Goal: Information Seeking & Learning: Learn about a topic

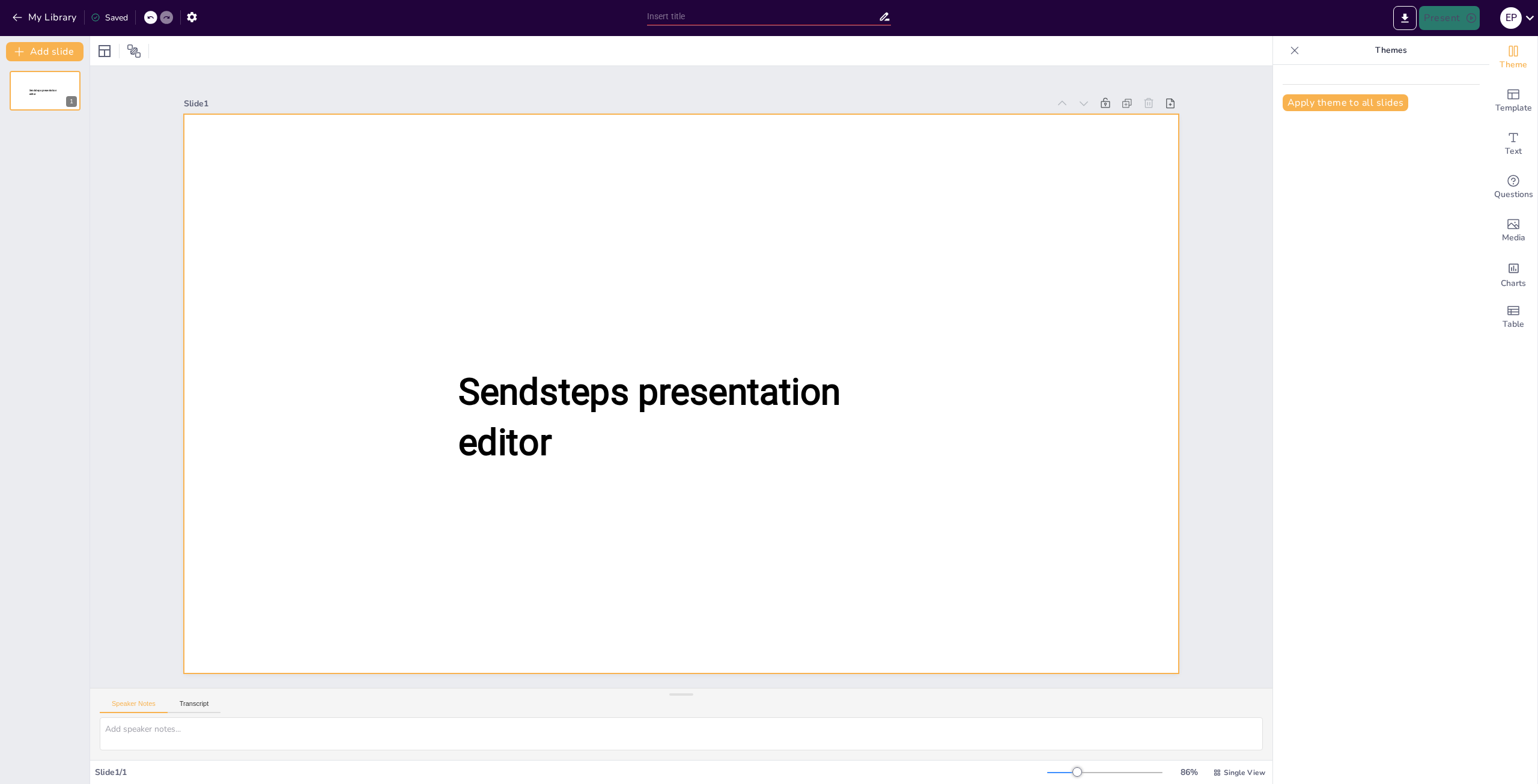
type input "El Legado [PERSON_NAME] de la Quadra: Un Viaje de Aprendizaje y Descubrimiento"
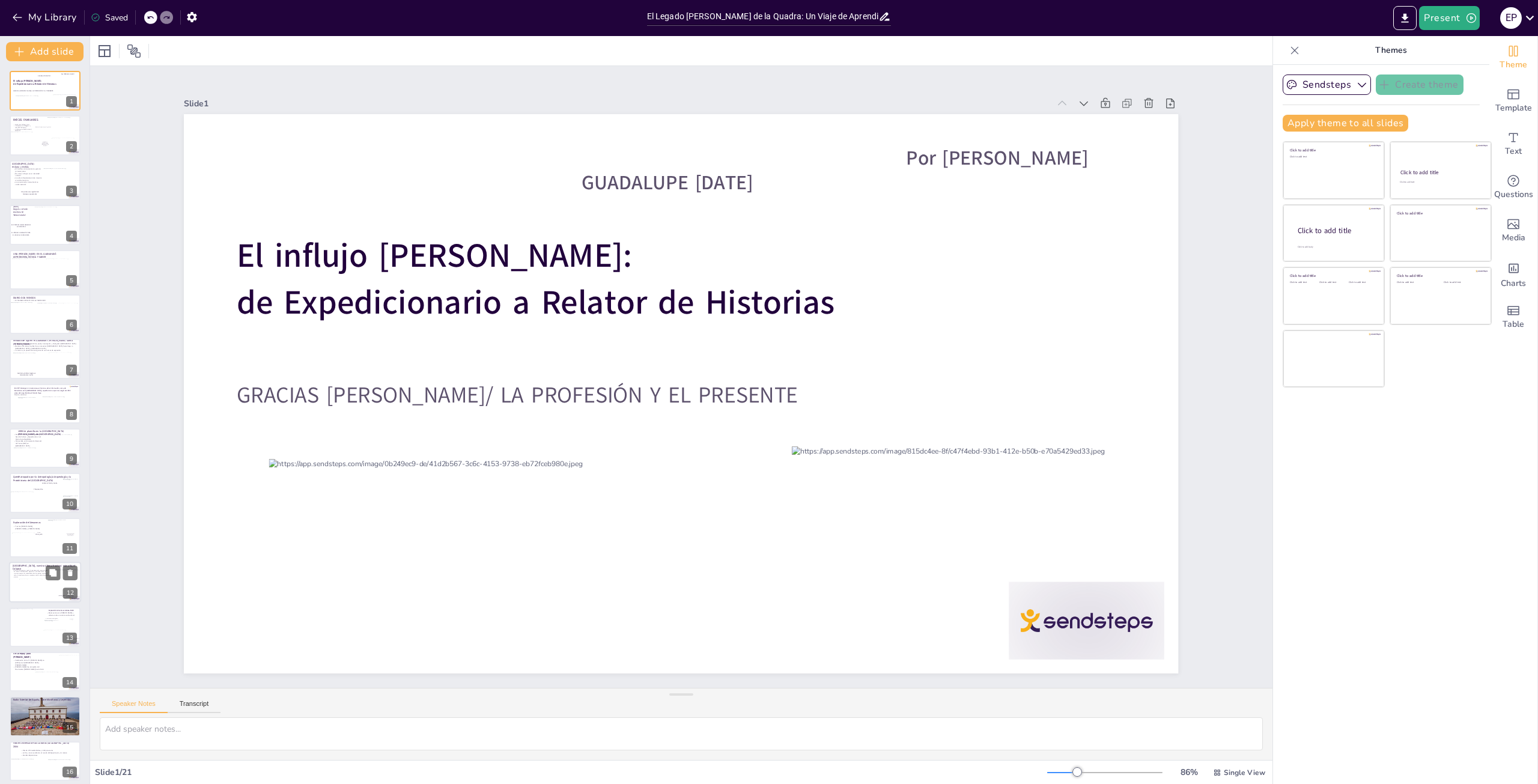
click at [37, 572] on span "Hollar el Amazonas me enseñó la importancia de su conservación de reducir la de…" at bounding box center [31, 573] width 35 height 8
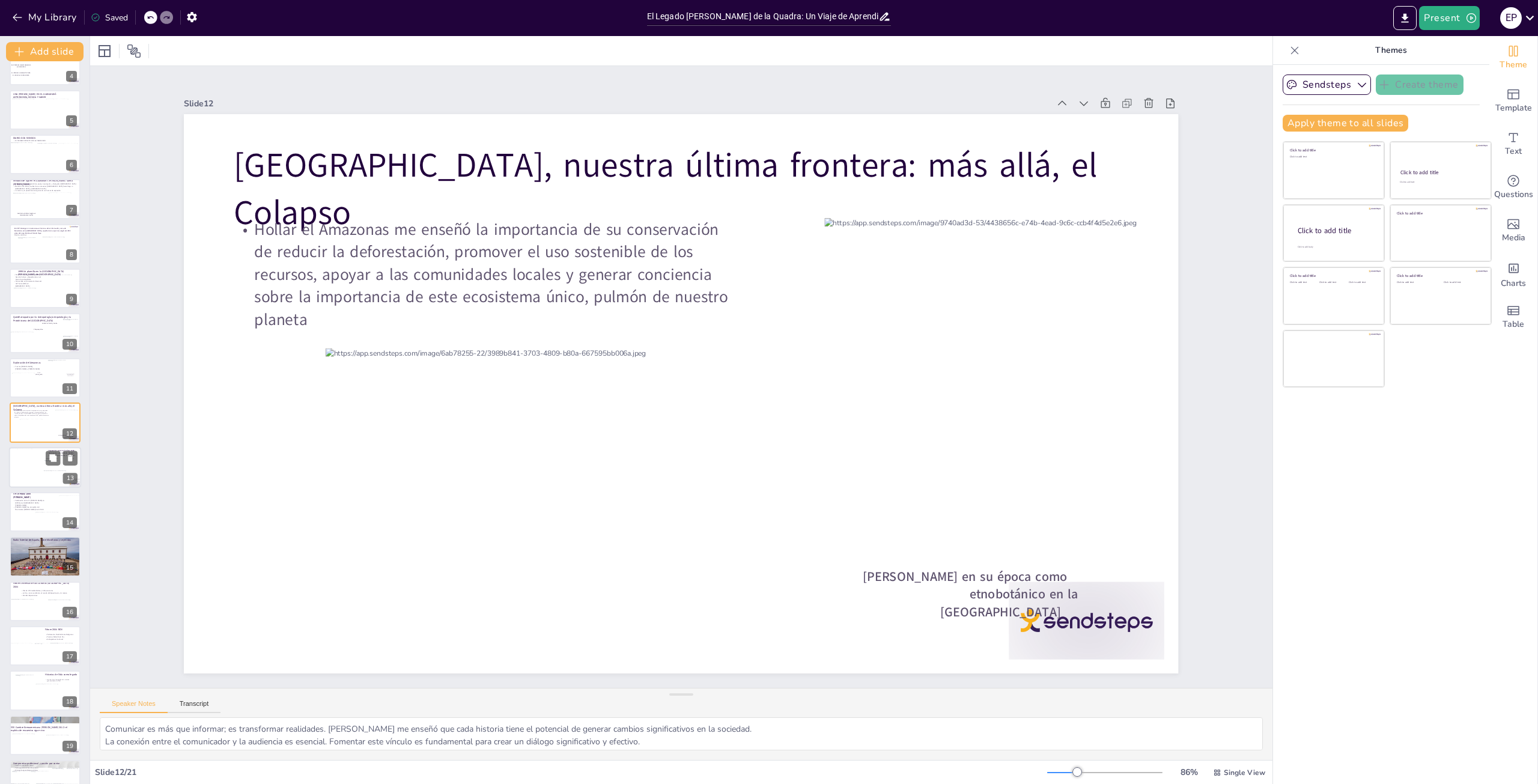
click at [30, 456] on div at bounding box center [26, 464] width 32 height 32
type textarea "La celebración del cumpleaños [PERSON_NAME] con [PERSON_NAME] fue un evento mág…"
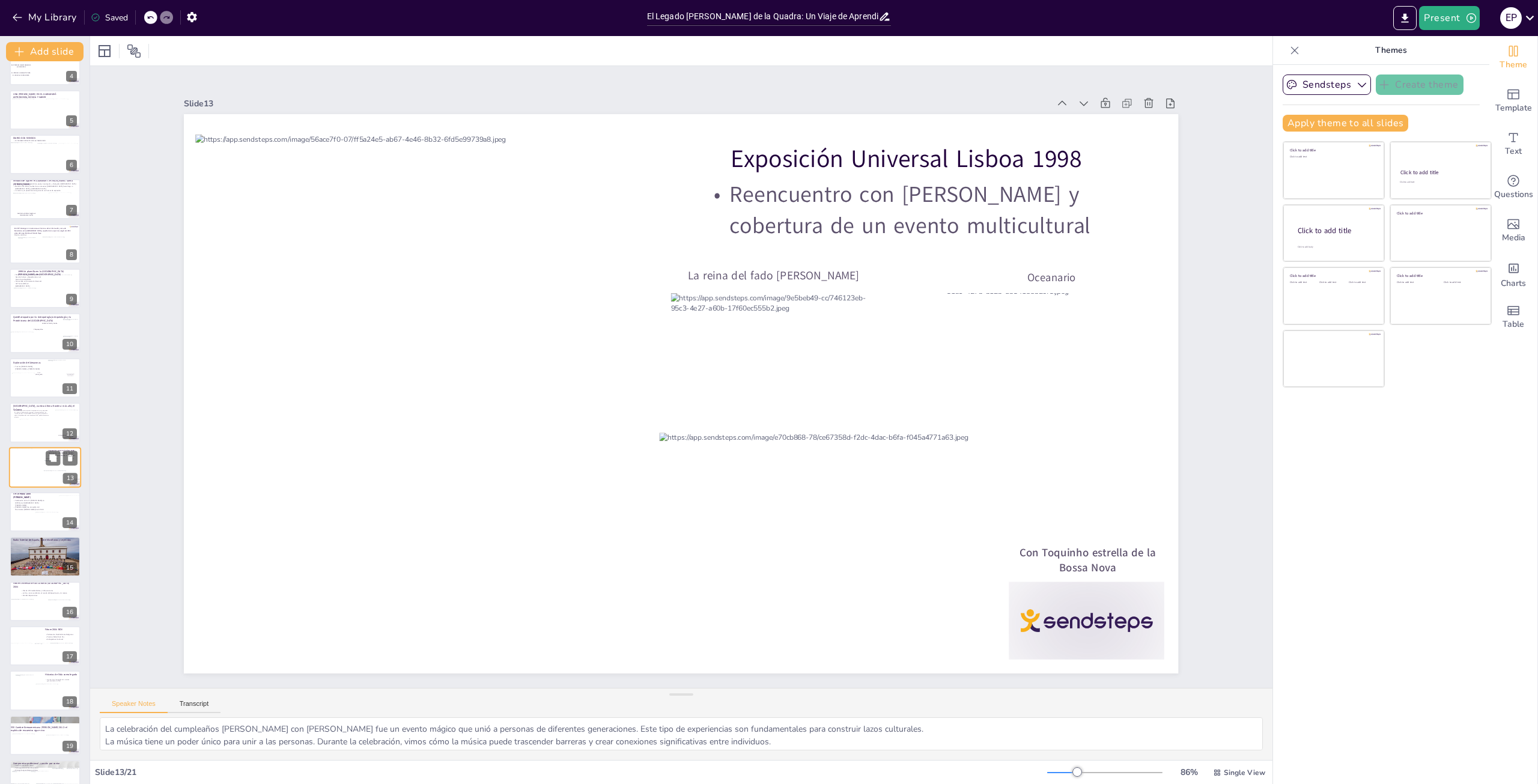
scroll to position [204, 0]
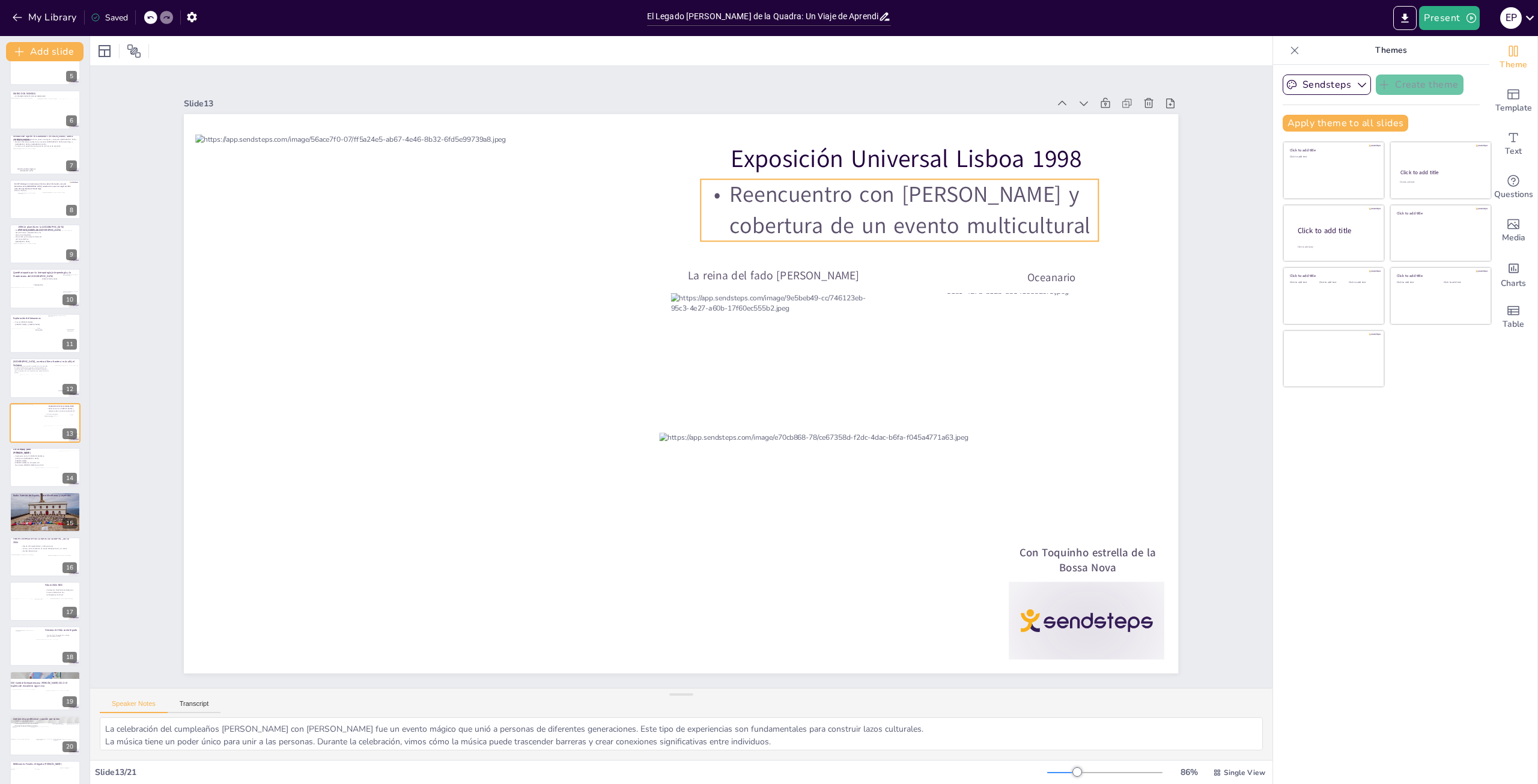
click at [920, 203] on p "Reencuentro con [PERSON_NAME] y cobertura de un evento multicultural" at bounding box center [900, 210] width 398 height 62
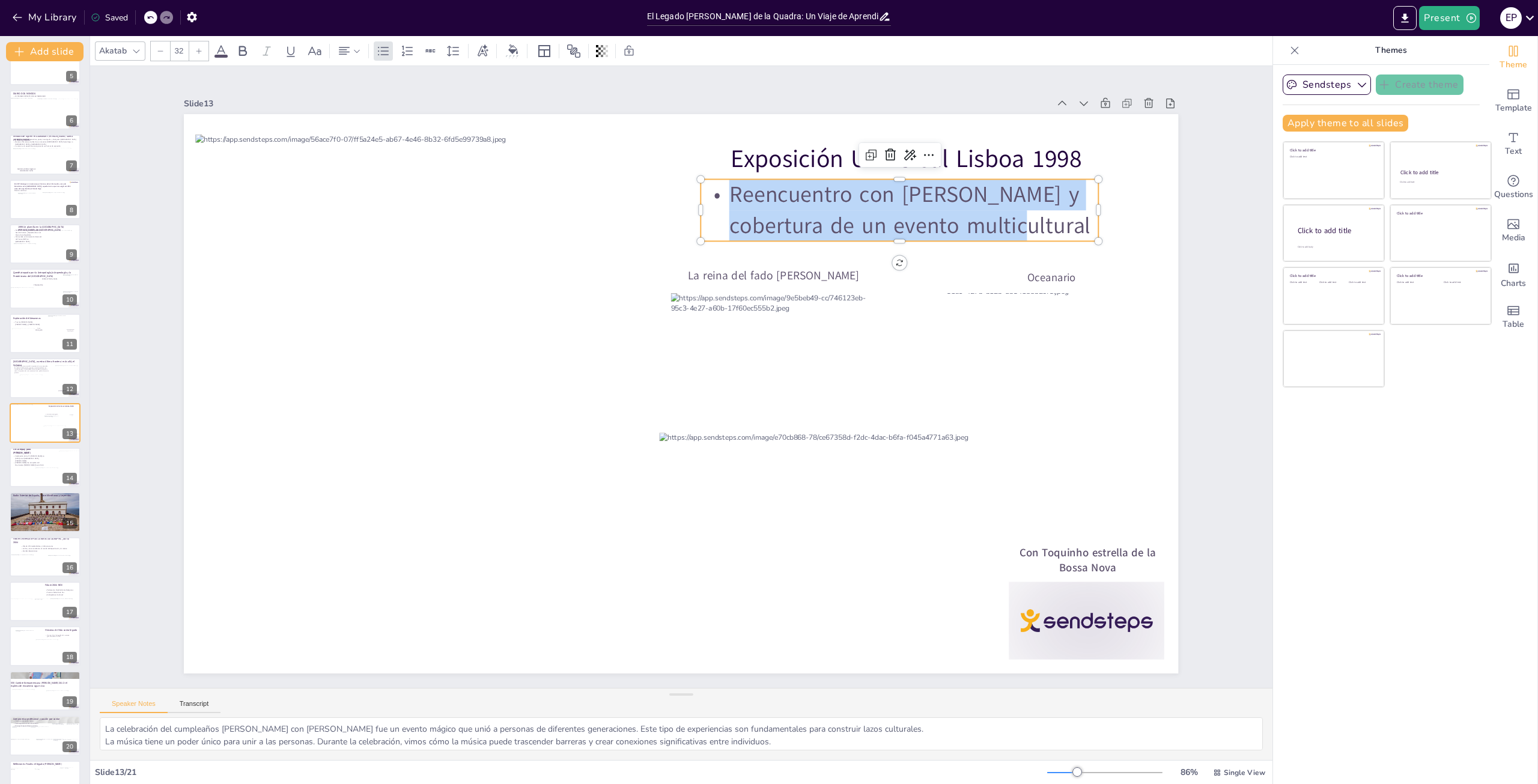
drag, startPoint x: 979, startPoint y: 223, endPoint x: 725, endPoint y: 193, distance: 255.8
click at [725, 193] on p "Reencuentro con [PERSON_NAME] y cobertura de un evento multicultural" at bounding box center [900, 210] width 398 height 62
copy p "Reencuentro con [PERSON_NAME] y cobertura de un evento multicultural"
click at [181, 701] on button "Transcript" at bounding box center [194, 706] width 54 height 13
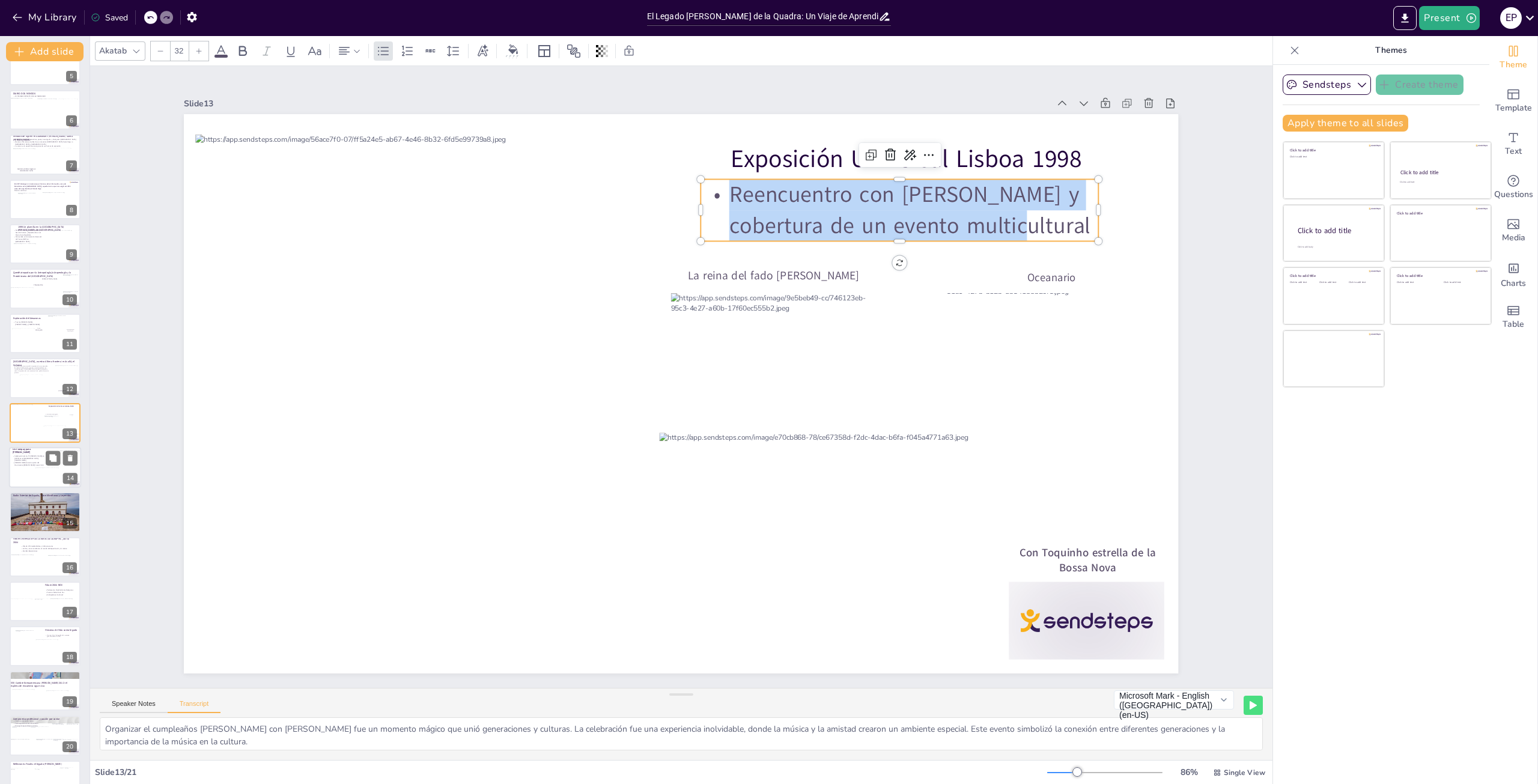
click at [36, 460] on p "Celebración de los 70 [PERSON_NAME] en [DATE] en el [GEOGRAPHIC_DATA][PERSON_NA…" at bounding box center [28, 458] width 32 height 7
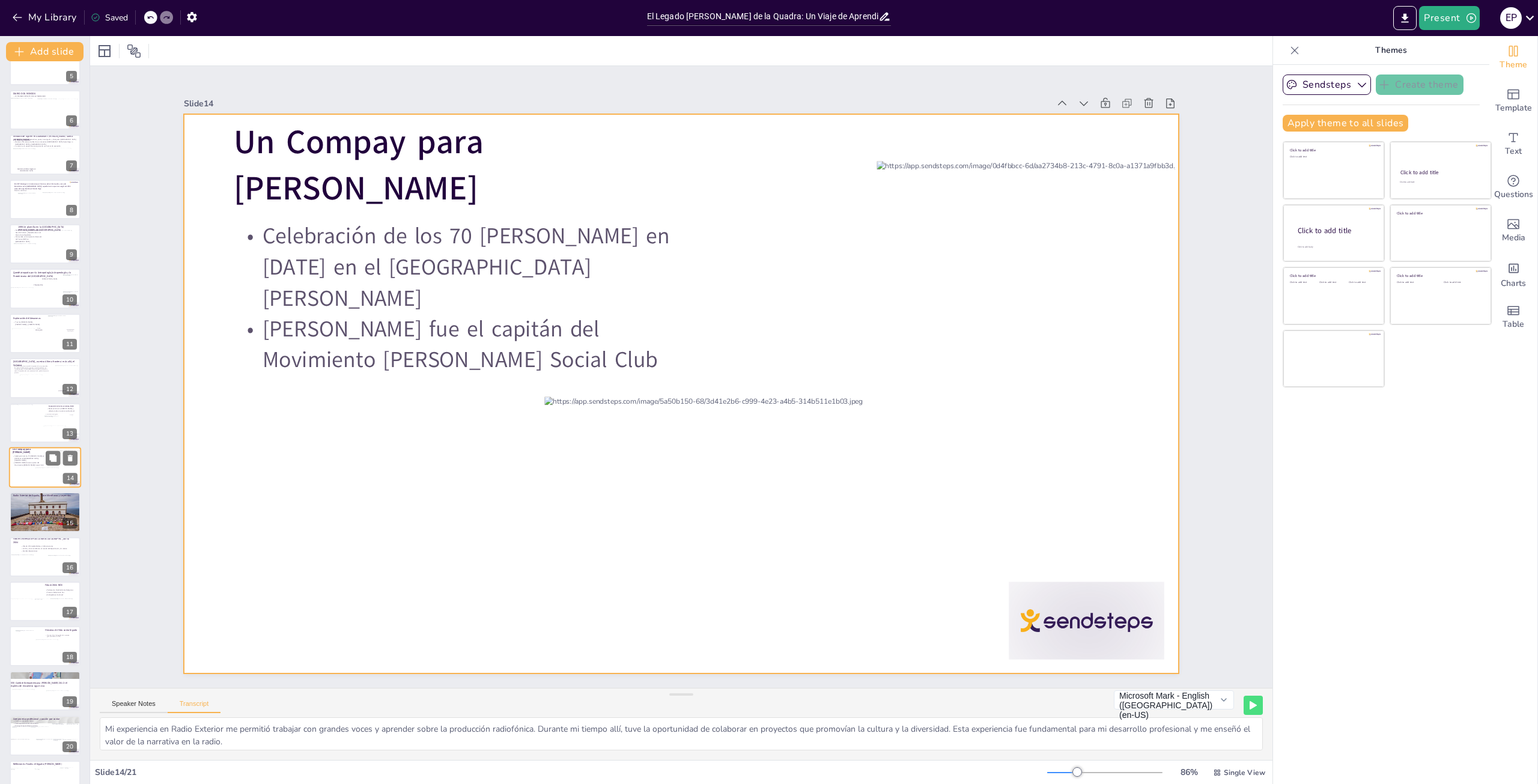
scroll to position [230, 0]
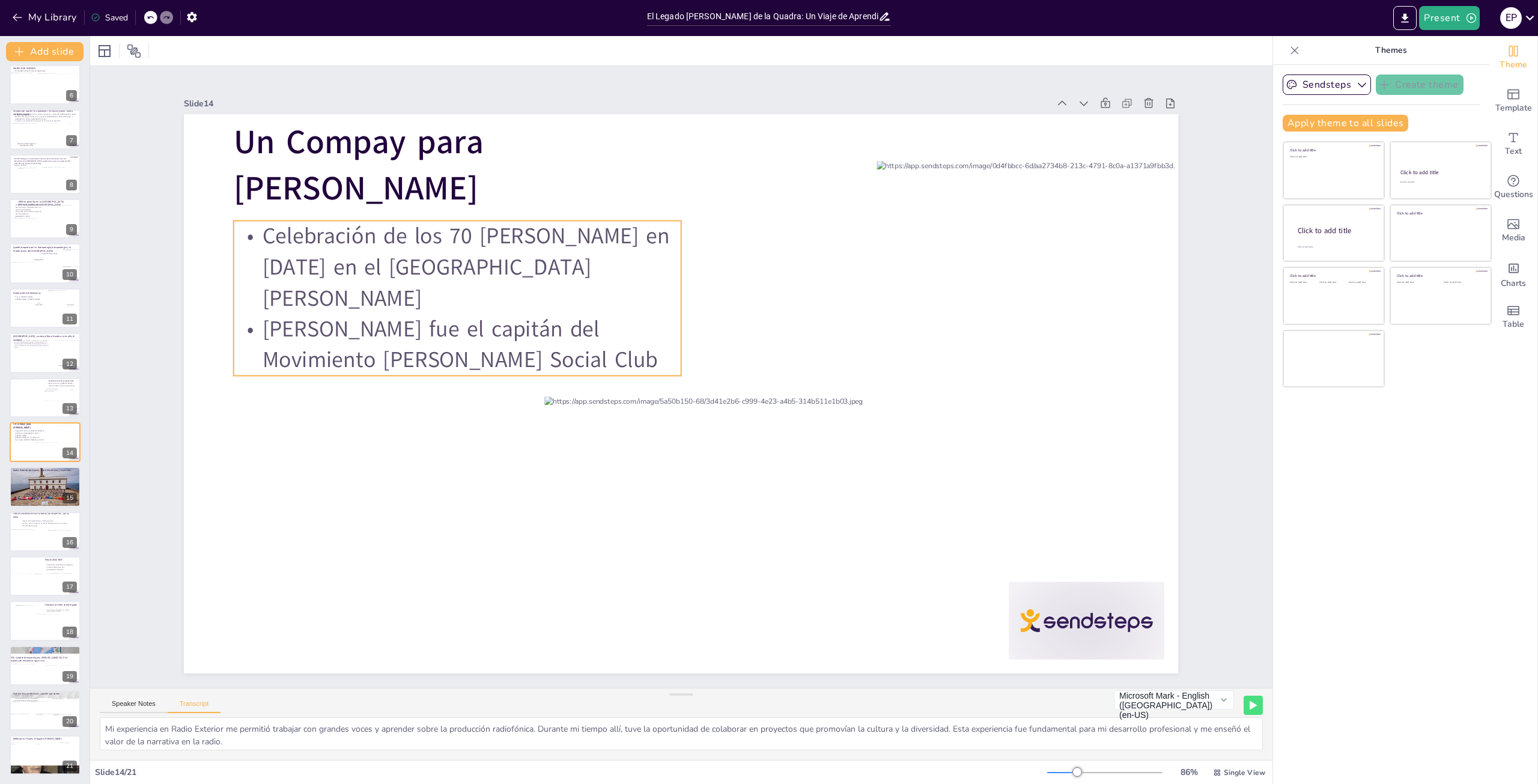
click at [635, 349] on p "[PERSON_NAME] fue el capitán del Movimiento [PERSON_NAME] Social Club" at bounding box center [457, 344] width 448 height 62
drag, startPoint x: 635, startPoint y: 352, endPoint x: 255, endPoint y: 230, distance: 399.1
click at [255, 230] on div "Celebración de los 70 [PERSON_NAME] en [DATE] en el [GEOGRAPHIC_DATA][PERSON_NA…" at bounding box center [457, 298] width 448 height 154
copy div "Celebración de los 70 [PERSON_NAME] en [DATE] en el [GEOGRAPHIC_DATA][PERSON_NA…"
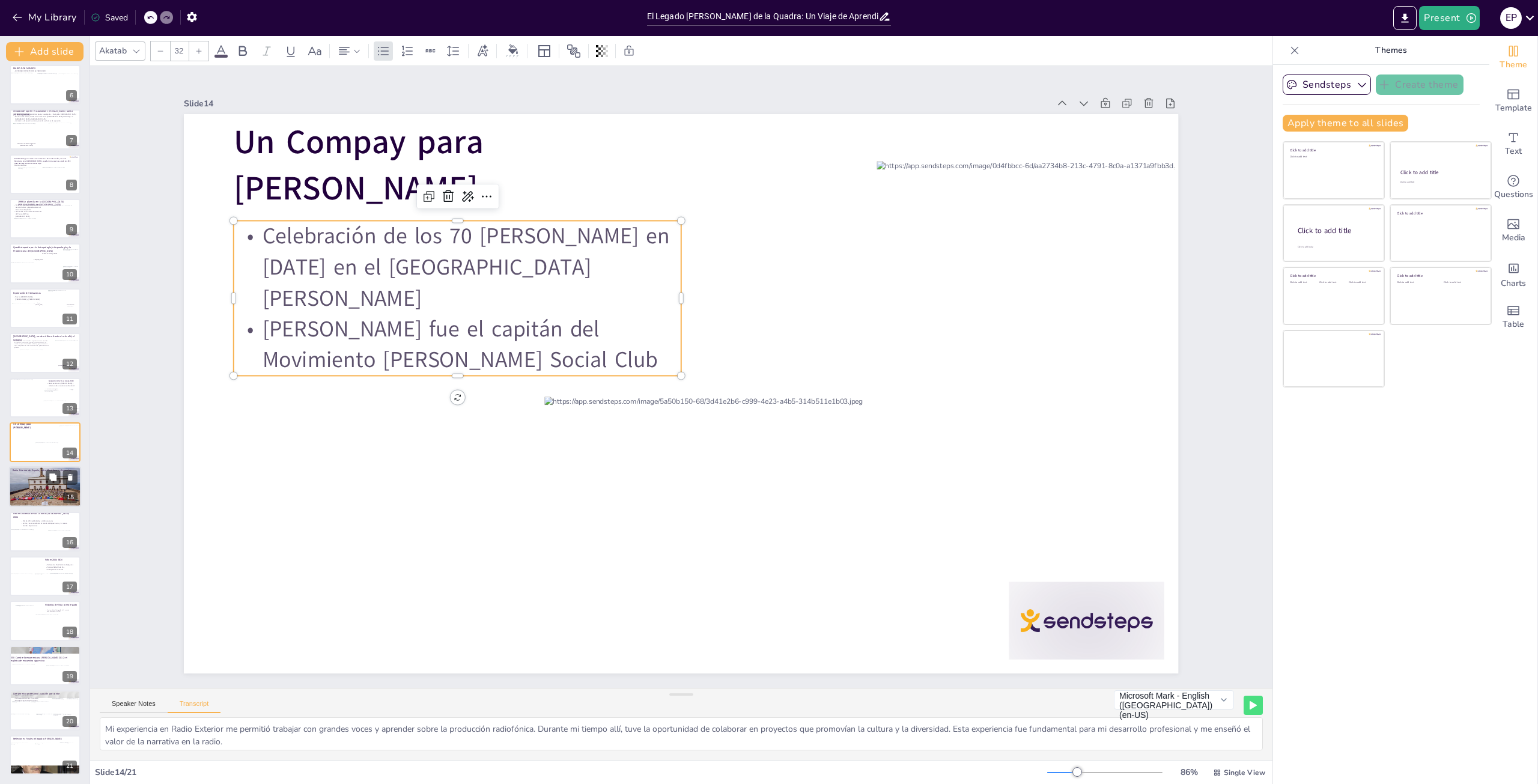
click at [36, 480] on div at bounding box center [45, 487] width 72 height 41
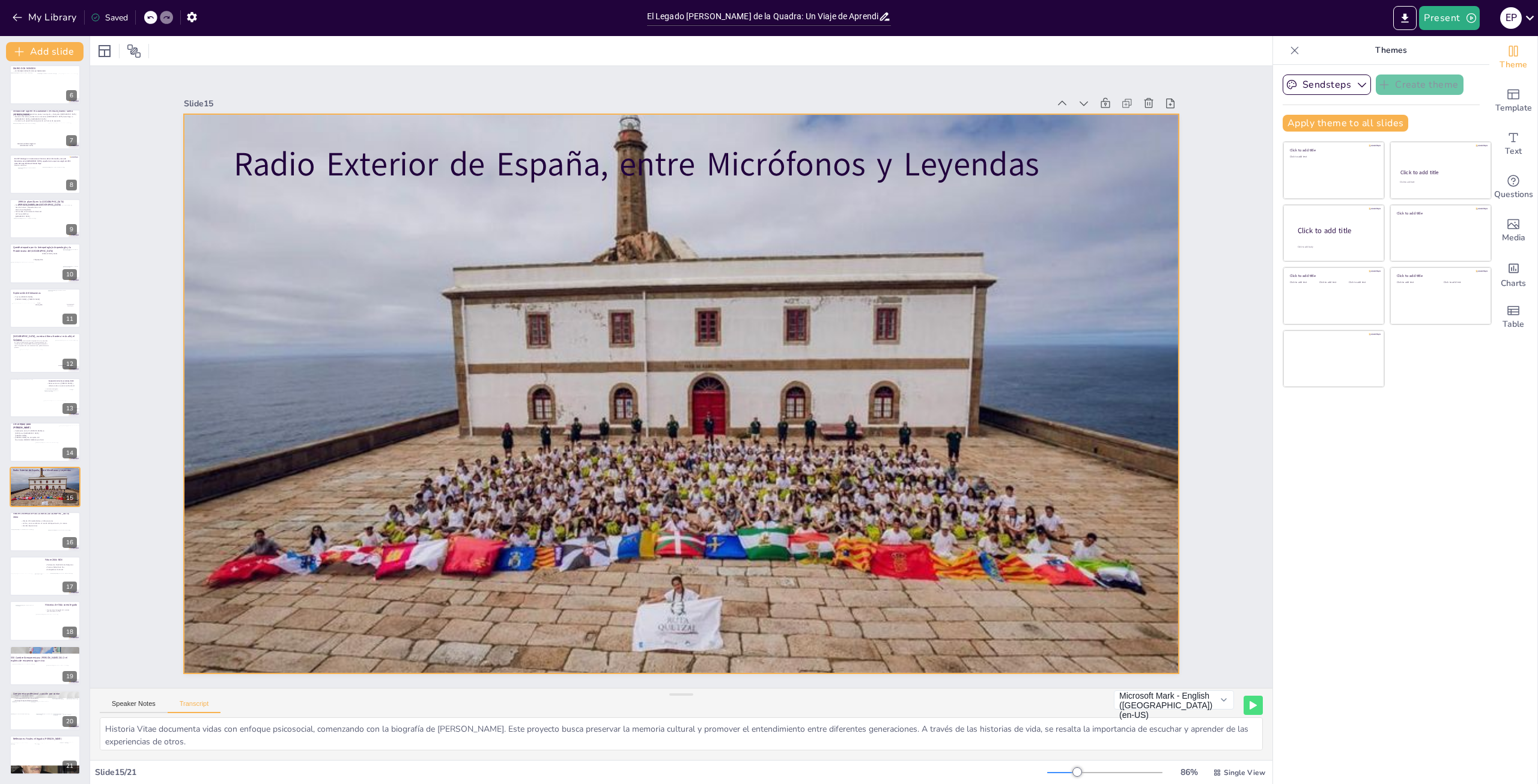
click at [277, 371] on div at bounding box center [681, 394] width 994 height 559
click at [29, 535] on div at bounding box center [28, 538] width 35 height 17
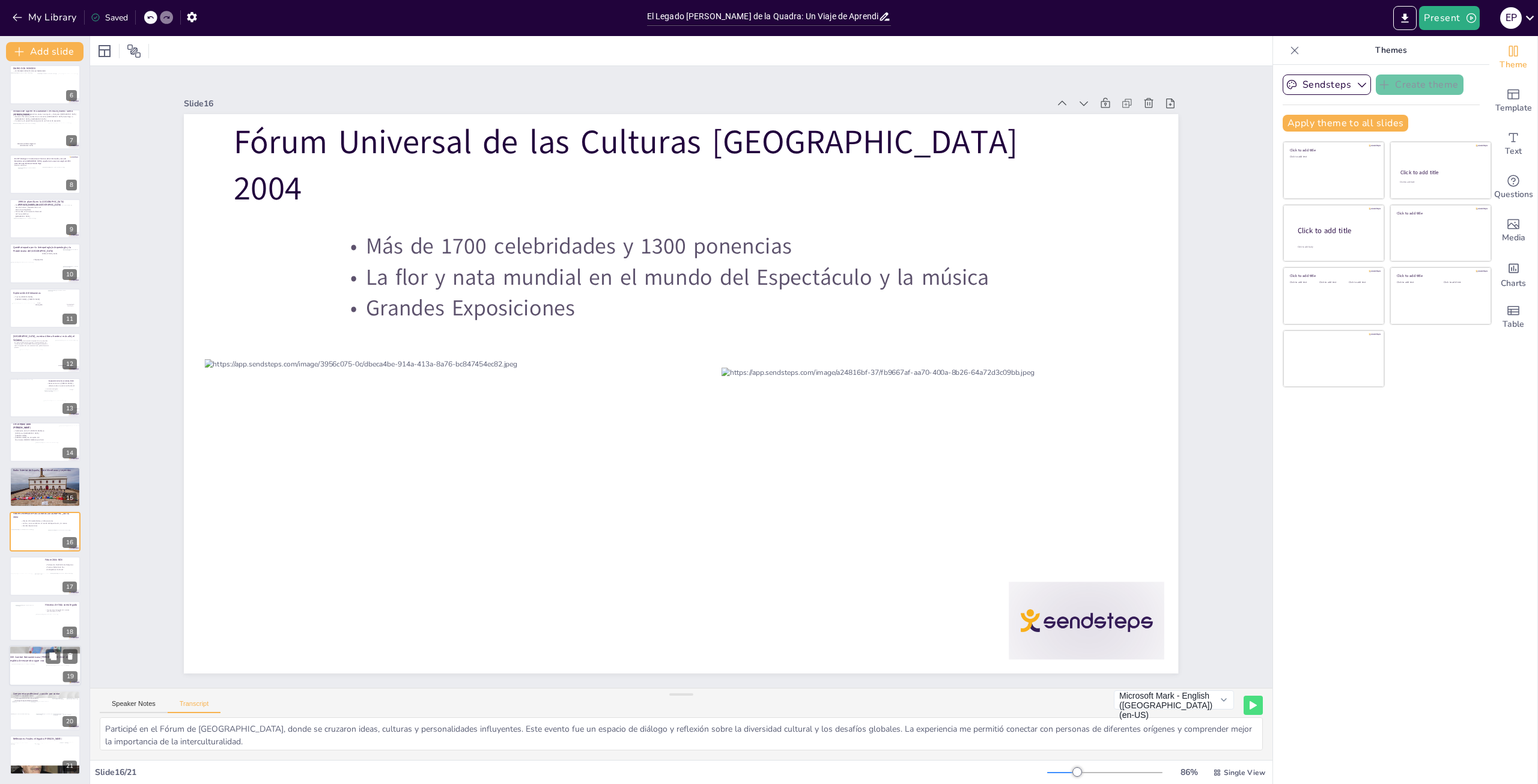
click at [45, 662] on p at bounding box center [42, 663] width 65 height 4
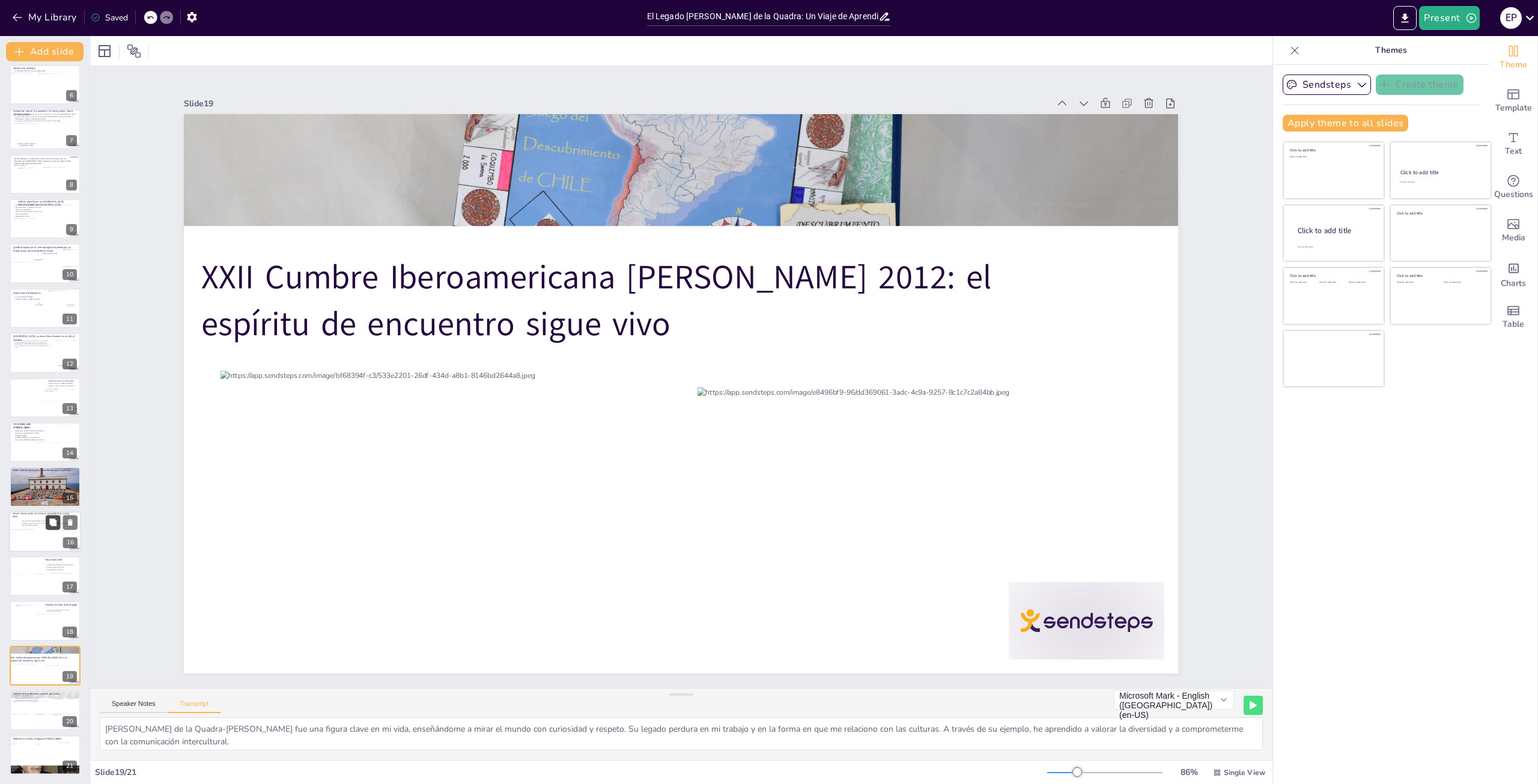
click at [45, 525] on button at bounding box center [52, 521] width 15 height 15
type textarea "Participé en el Fórum de [GEOGRAPHIC_DATA], donde se cruzaron ideas, culturas y…"
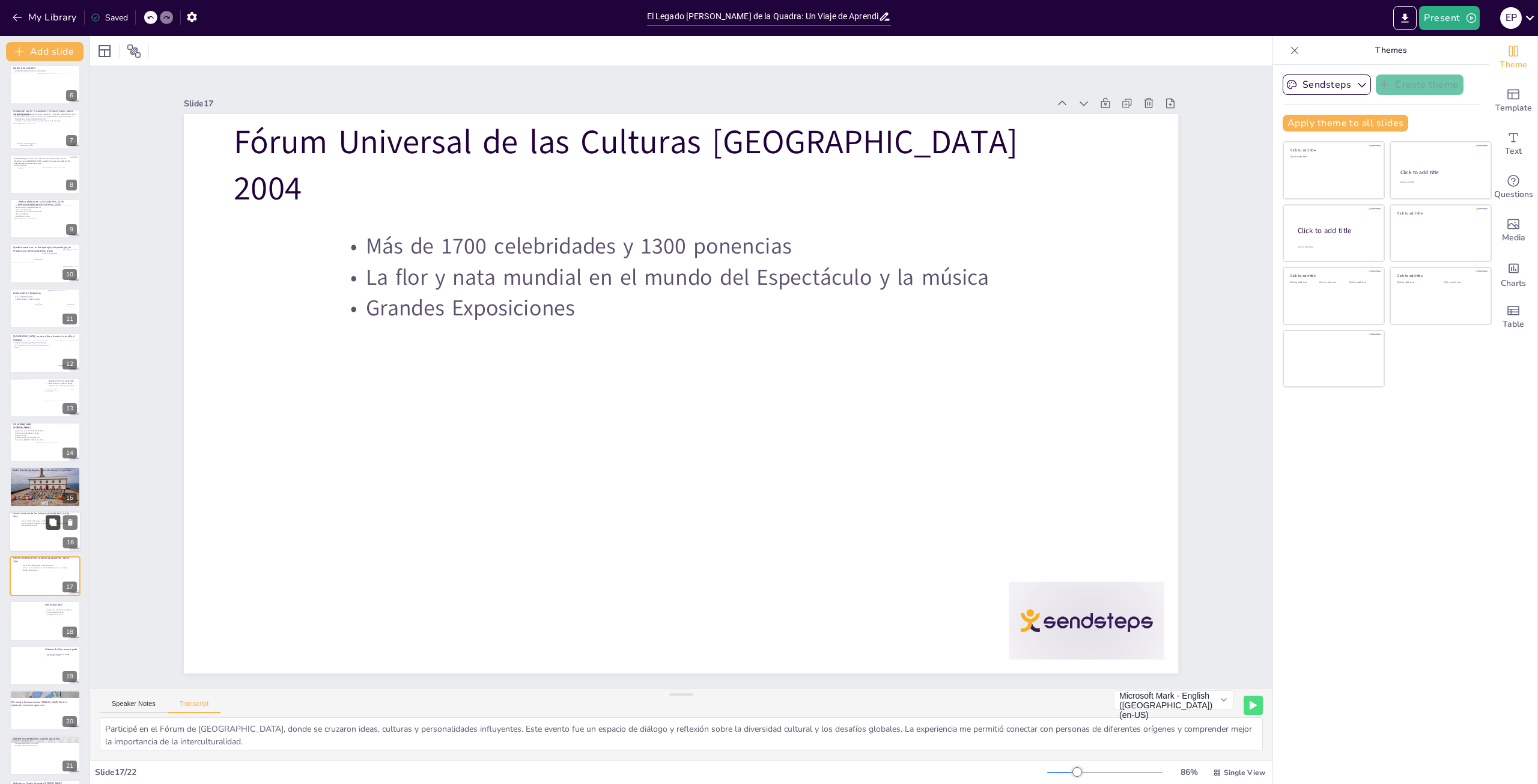
scroll to position [274, 0]
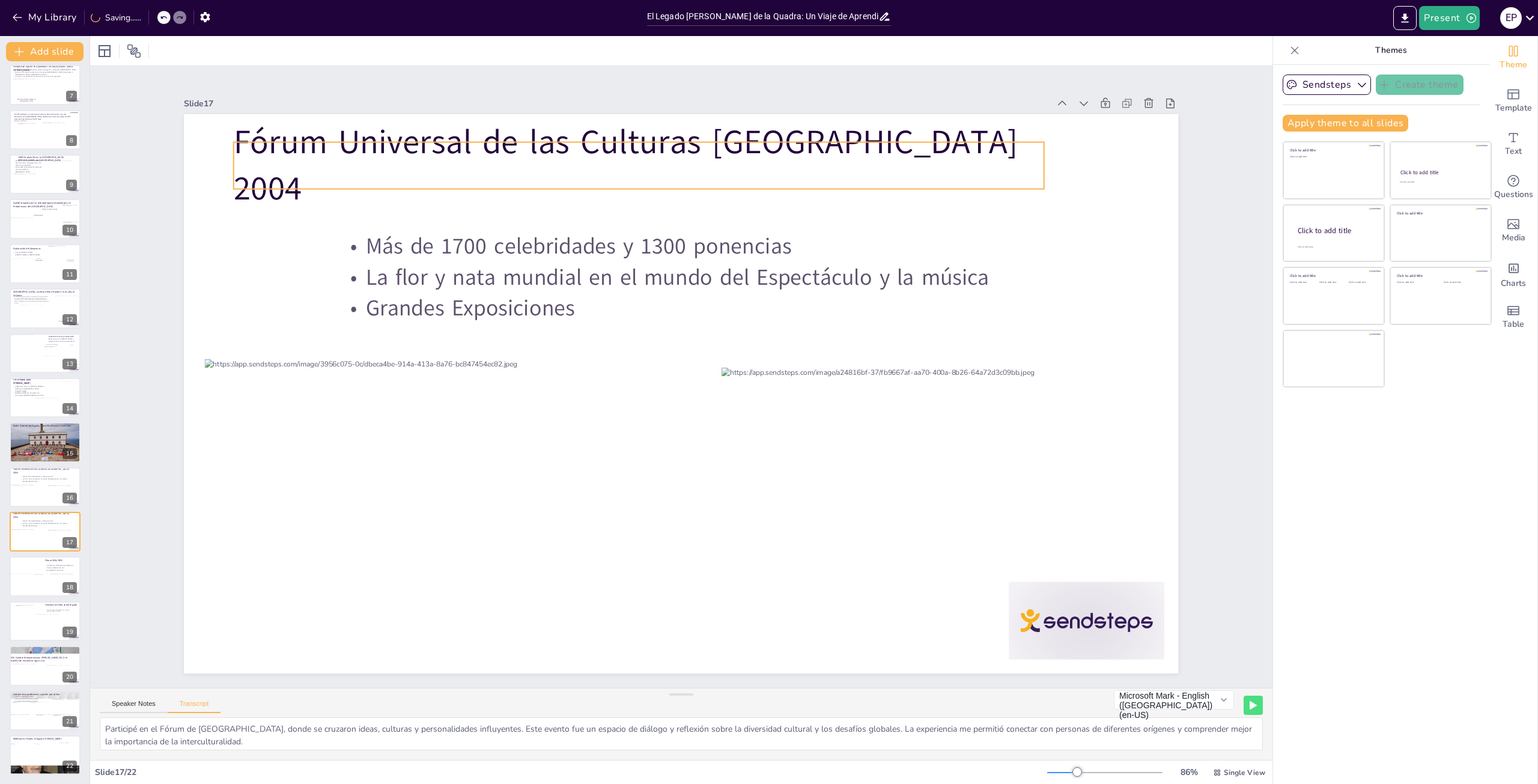
click at [922, 169] on span "Fórum Universal de las Culturas [GEOGRAPHIC_DATA] 2004" at bounding box center [625, 165] width 784 height 91
click at [939, 157] on p "Fórum Universal de las Culturas [GEOGRAPHIC_DATA] 2004" at bounding box center [638, 165] width 810 height 92
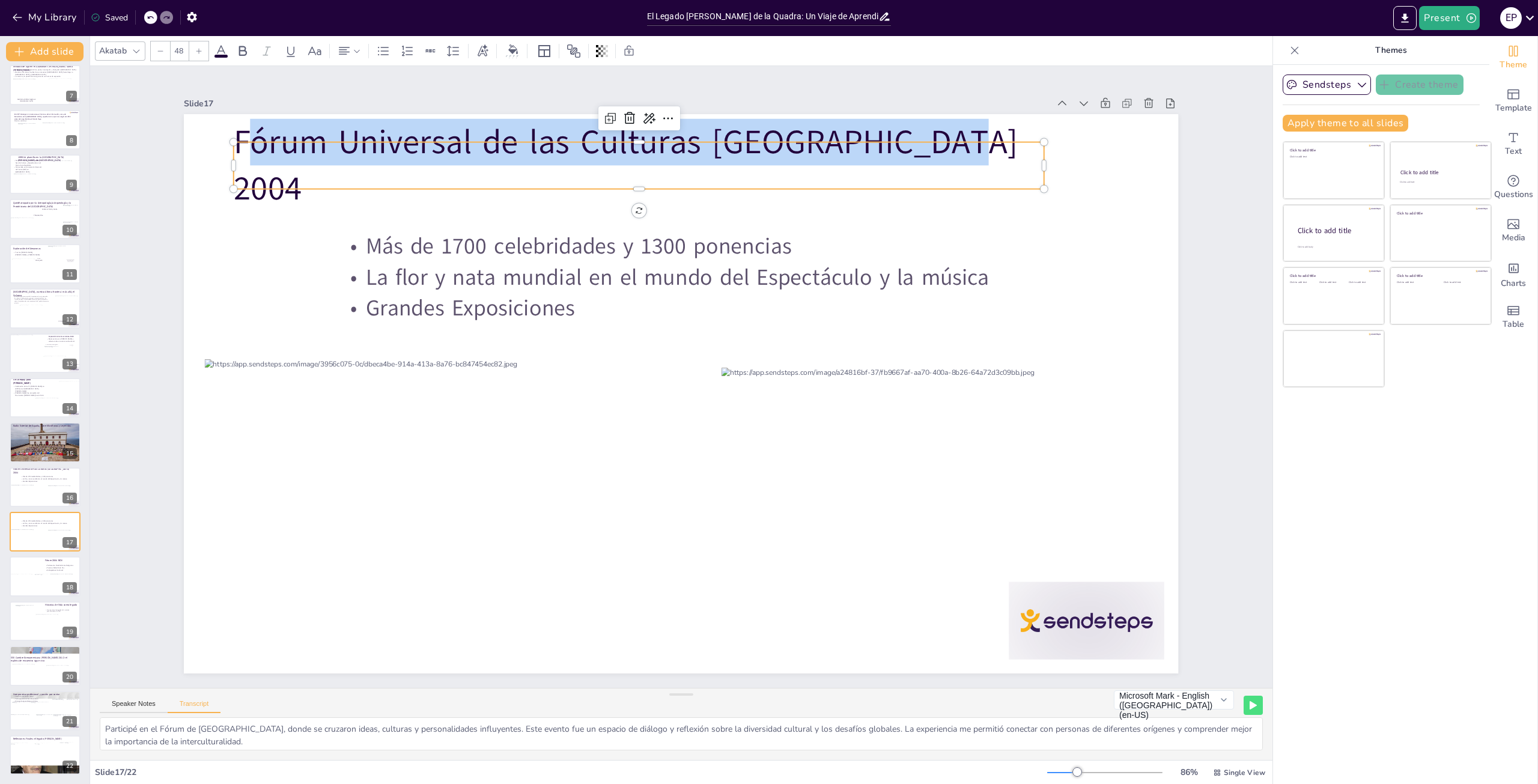
drag, startPoint x: 939, startPoint y: 157, endPoint x: 185, endPoint y: 90, distance: 757.0
click at [186, 88] on div "Slide 1 El influjo [PERSON_NAME]: de Expedicionario a Relator de Historias GRAC…" at bounding box center [681, 377] width 994 height 593
copy span "Fórum Universal de las Culturas [GEOGRAPHIC_DATA] 2004"
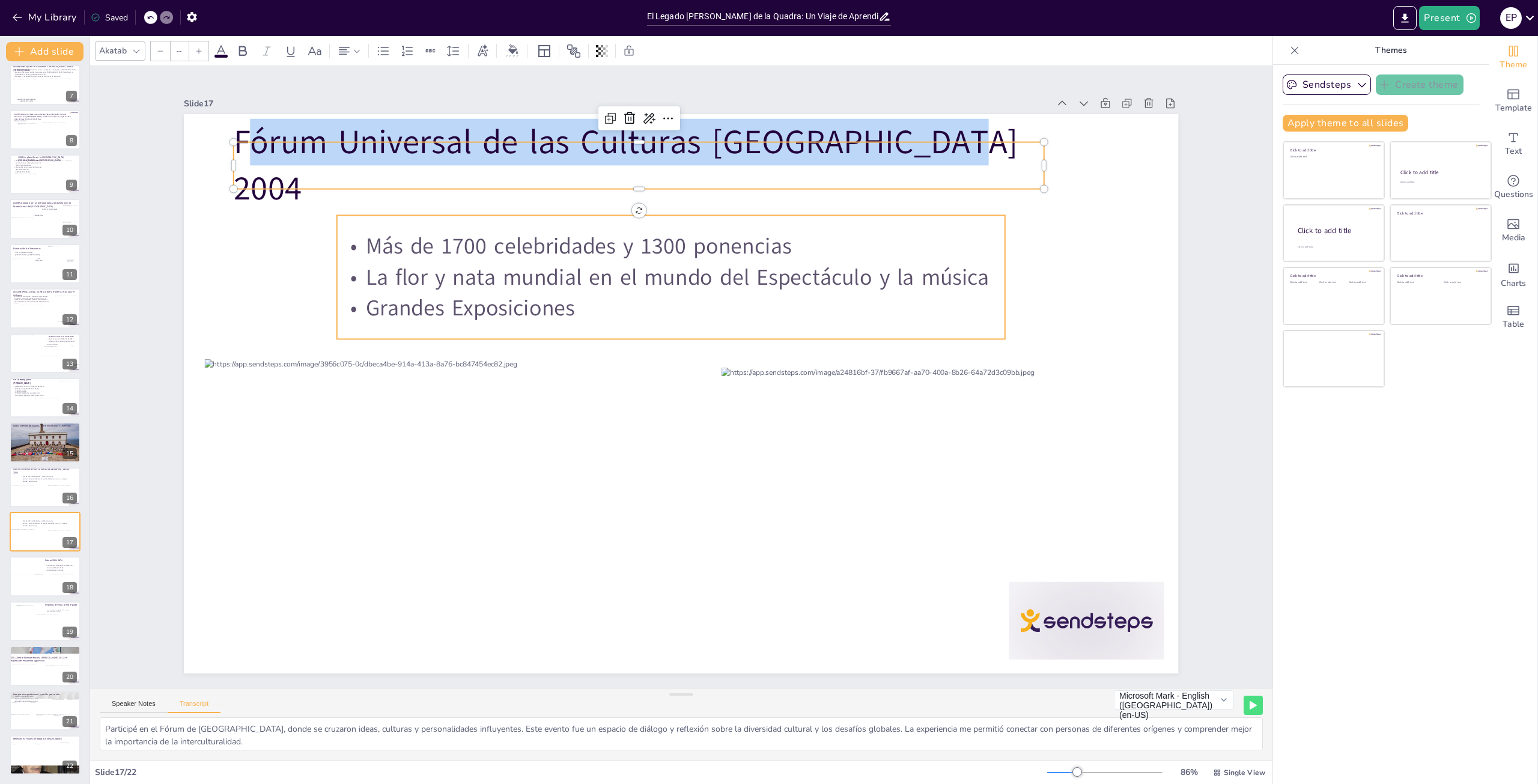
type input "32"
click at [571, 297] on p "Grandes Exposiciones" at bounding box center [671, 308] width 668 height 31
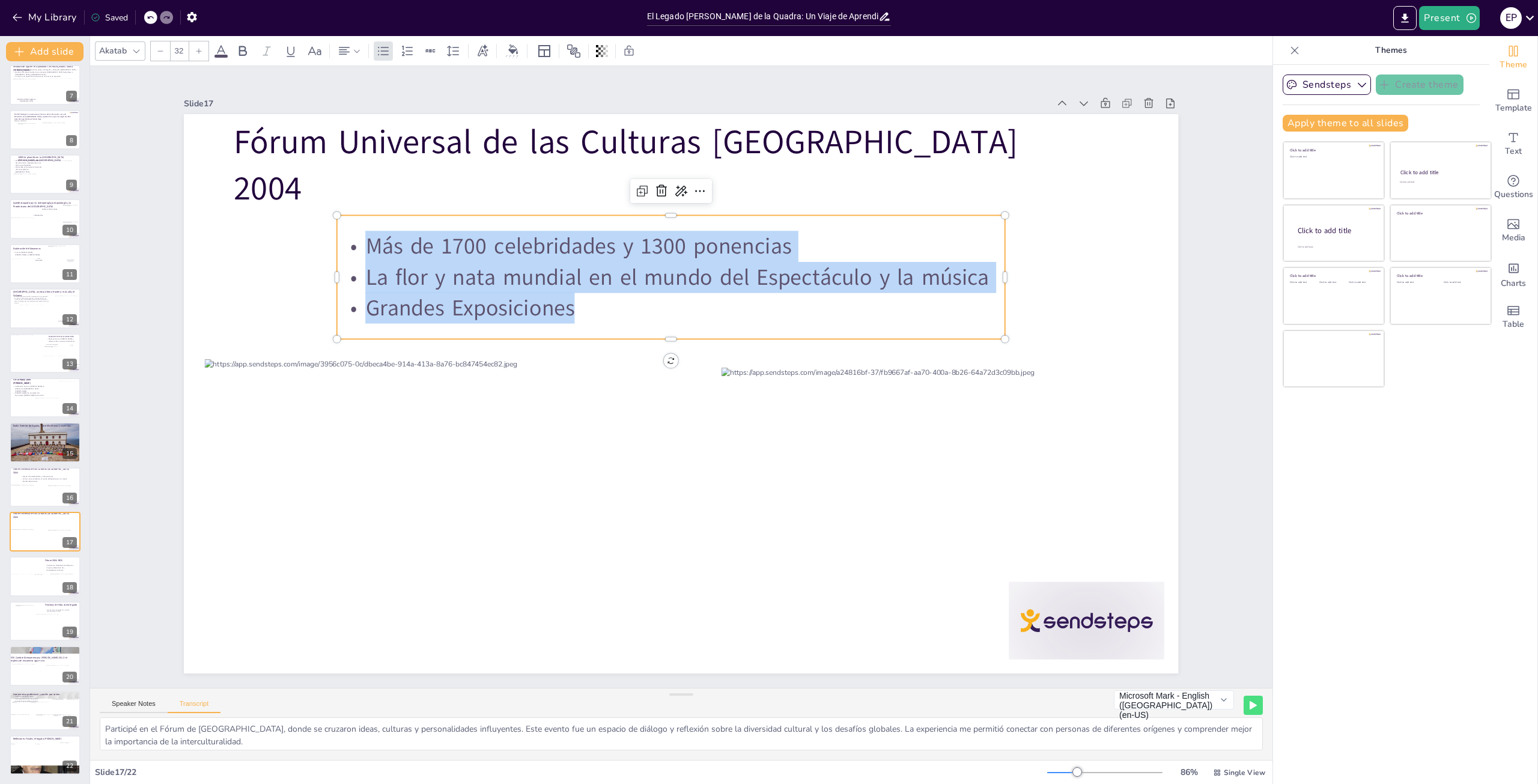
drag, startPoint x: 571, startPoint y: 297, endPoint x: 363, endPoint y: 233, distance: 217.6
click at [346, 230] on div "Más de 1700 celebridades y 1300 ponencias La flor y nata mundial en el mundo de…" at bounding box center [671, 276] width 668 height 92
copy div "Más de 1700 celebridades y 1300 ponencias La flor y nata mundial en el mundo de…"
click at [37, 531] on div at bounding box center [28, 538] width 35 height 17
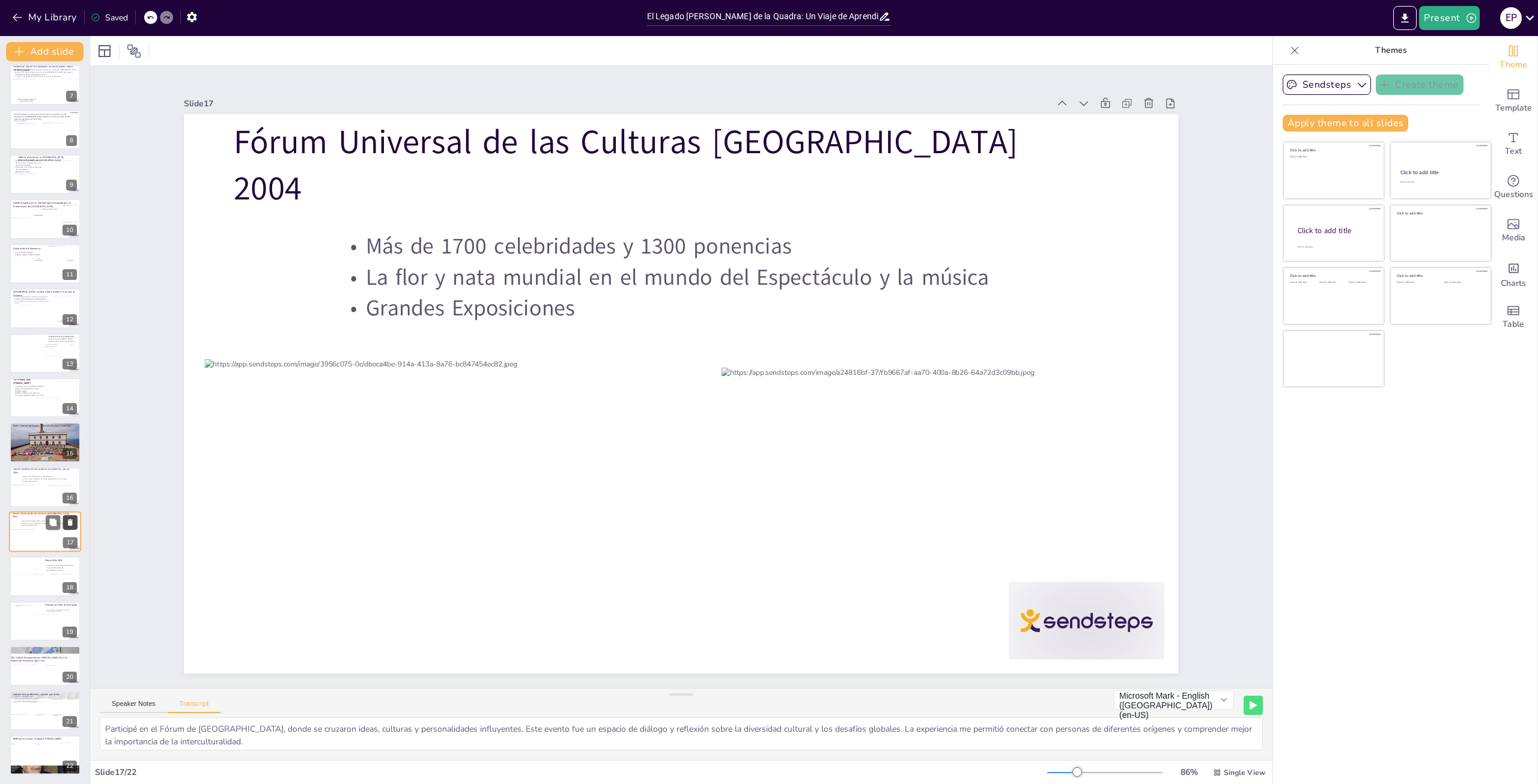
click at [70, 521] on icon at bounding box center [70, 522] width 5 height 7
type textarea "En la Cumbre [PERSON_NAME][GEOGRAPHIC_DATA], reafirmé mi compromiso con la comu…"
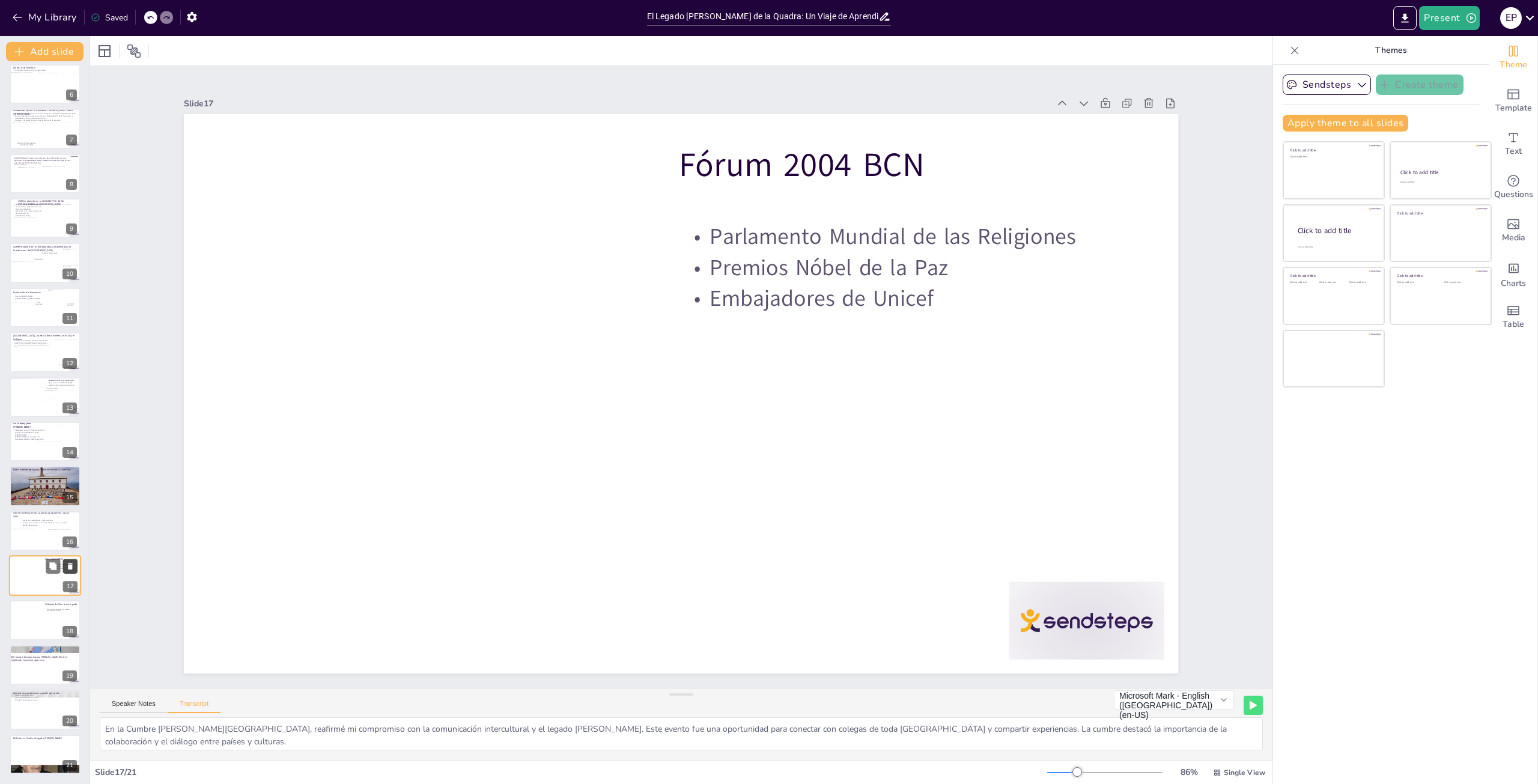
scroll to position [230, 0]
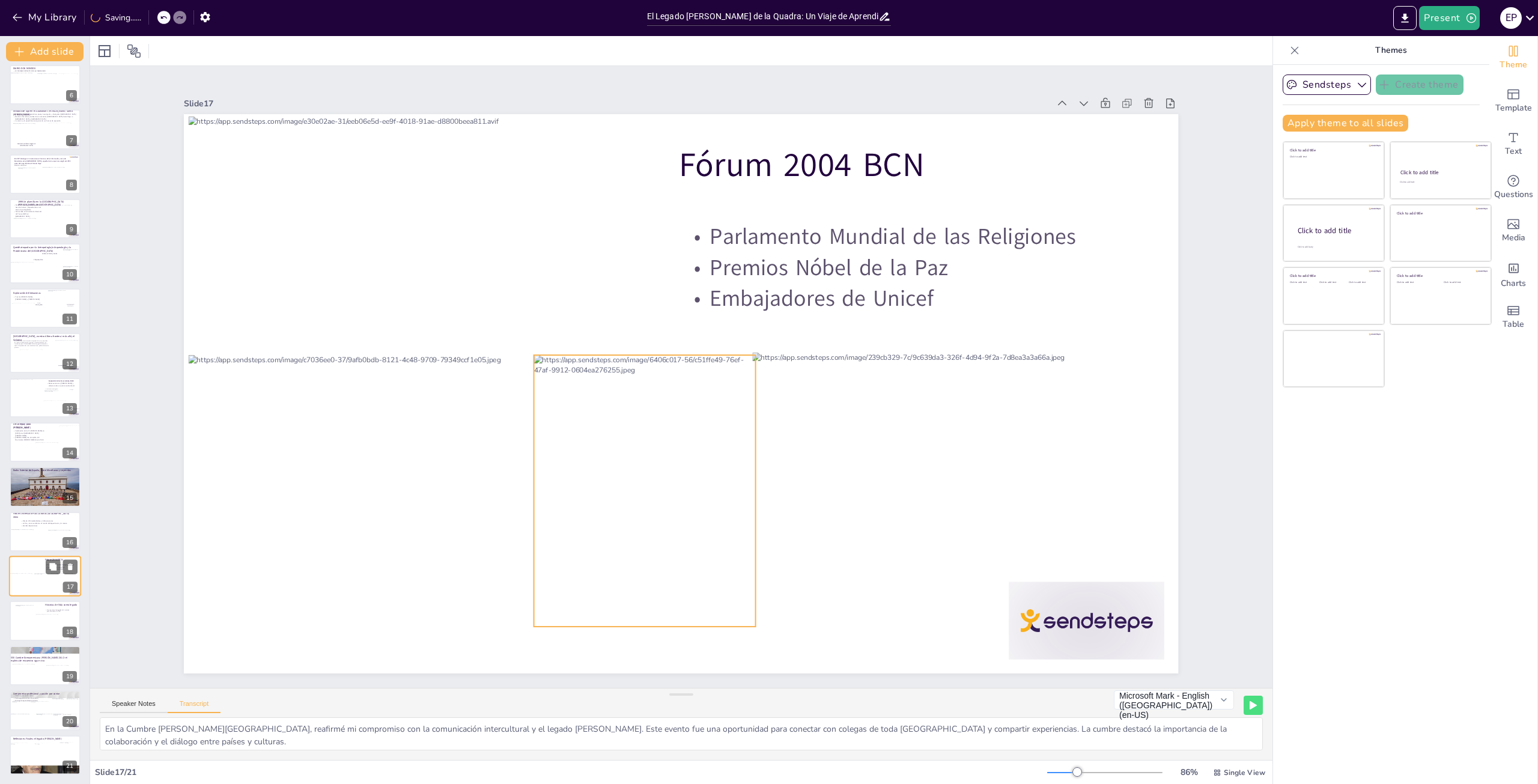
click at [41, 576] on div at bounding box center [42, 584] width 16 height 20
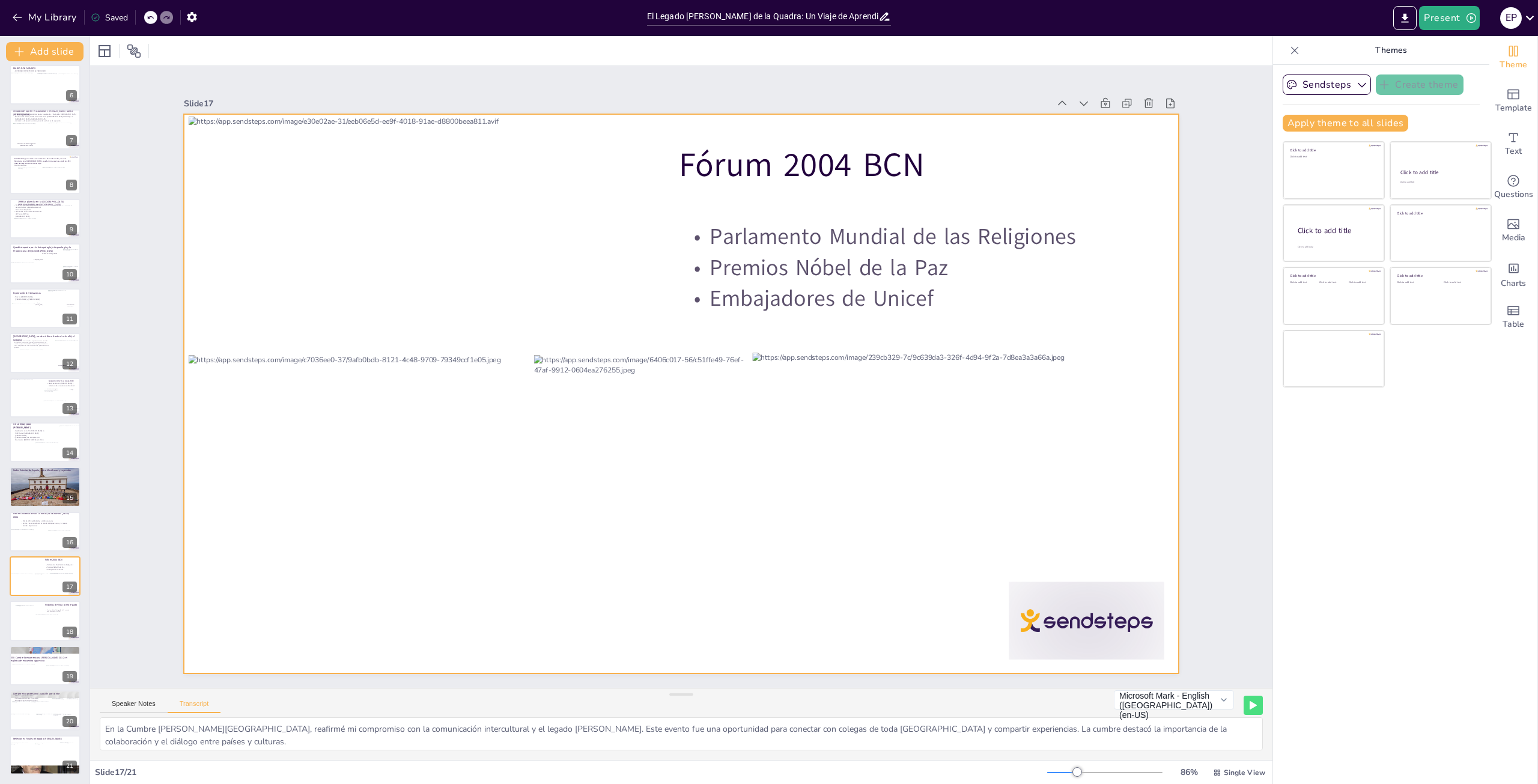
click at [667, 153] on div at bounding box center [681, 394] width 994 height 559
click at [679, 157] on span "Fórum 2004 BCN" at bounding box center [802, 165] width 246 height 45
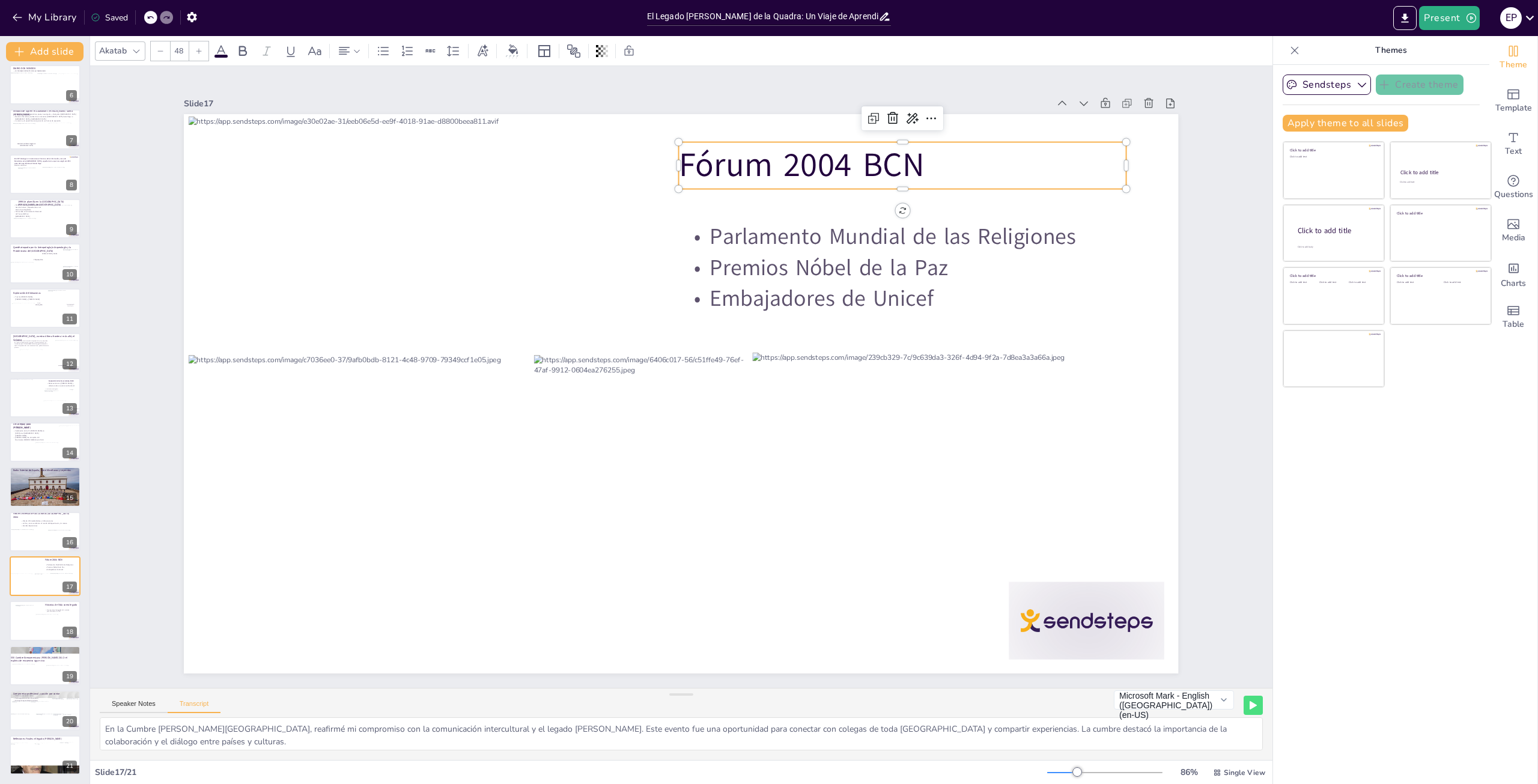
click at [679, 157] on span "Fórum 2004 BCN" at bounding box center [802, 165] width 246 height 45
click at [698, 229] on p "Parlamento Mundial de las Religiones" at bounding box center [905, 237] width 448 height 31
type input "32"
click at [698, 229] on p "Parlamento Mundial de las Religiones" at bounding box center [905, 237] width 448 height 31
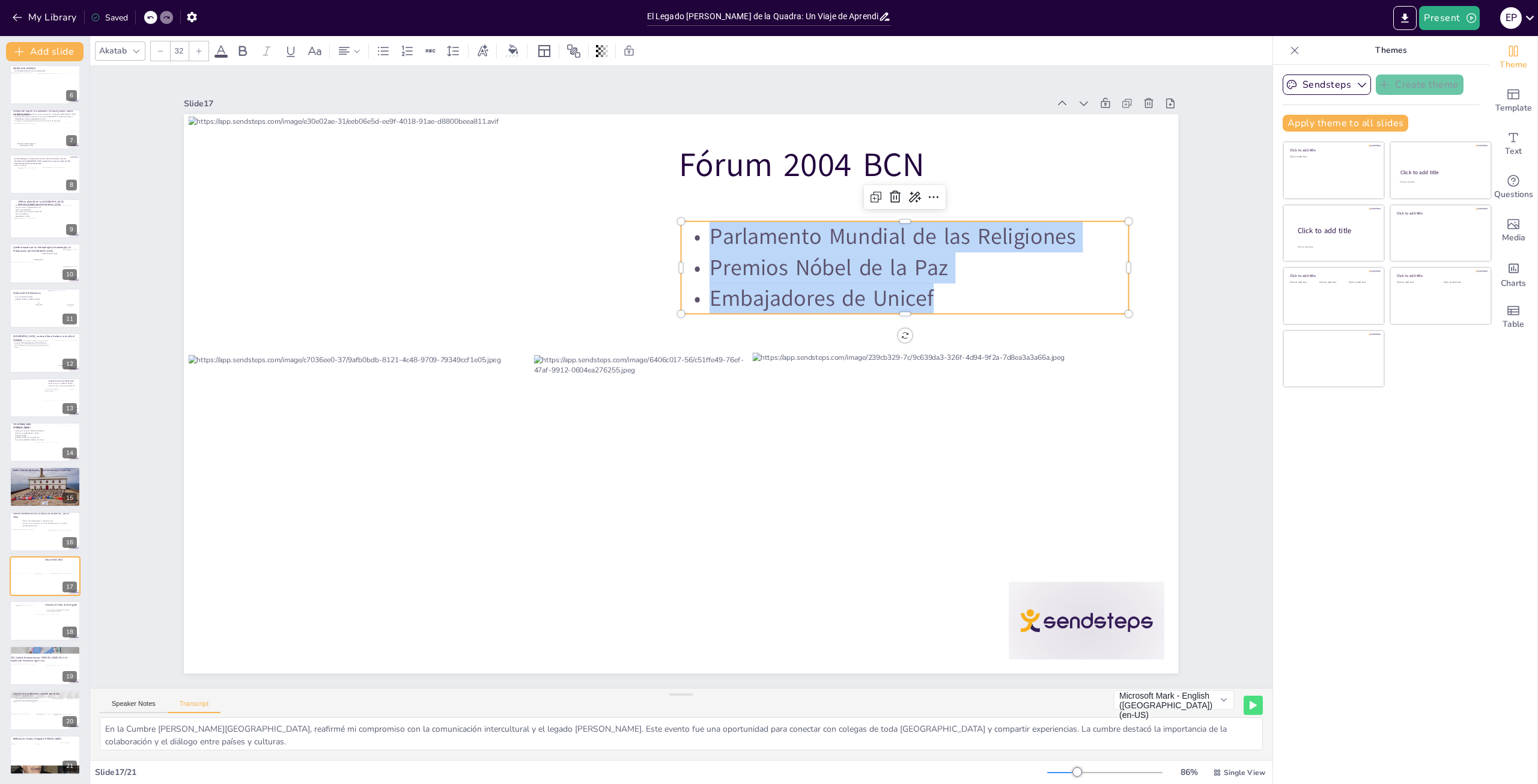
drag, startPoint x: 698, startPoint y: 229, endPoint x: 1025, endPoint y: 289, distance: 332.5
click at [1031, 291] on div "Parlamento Mundial de las Religiones Premios Nóbel de la Paz Embajadores de Uni…" at bounding box center [905, 267] width 448 height 92
copy div "Parlamento Mundial de las Religiones Premios Nóbel de la Paz Embajadores de Uni…"
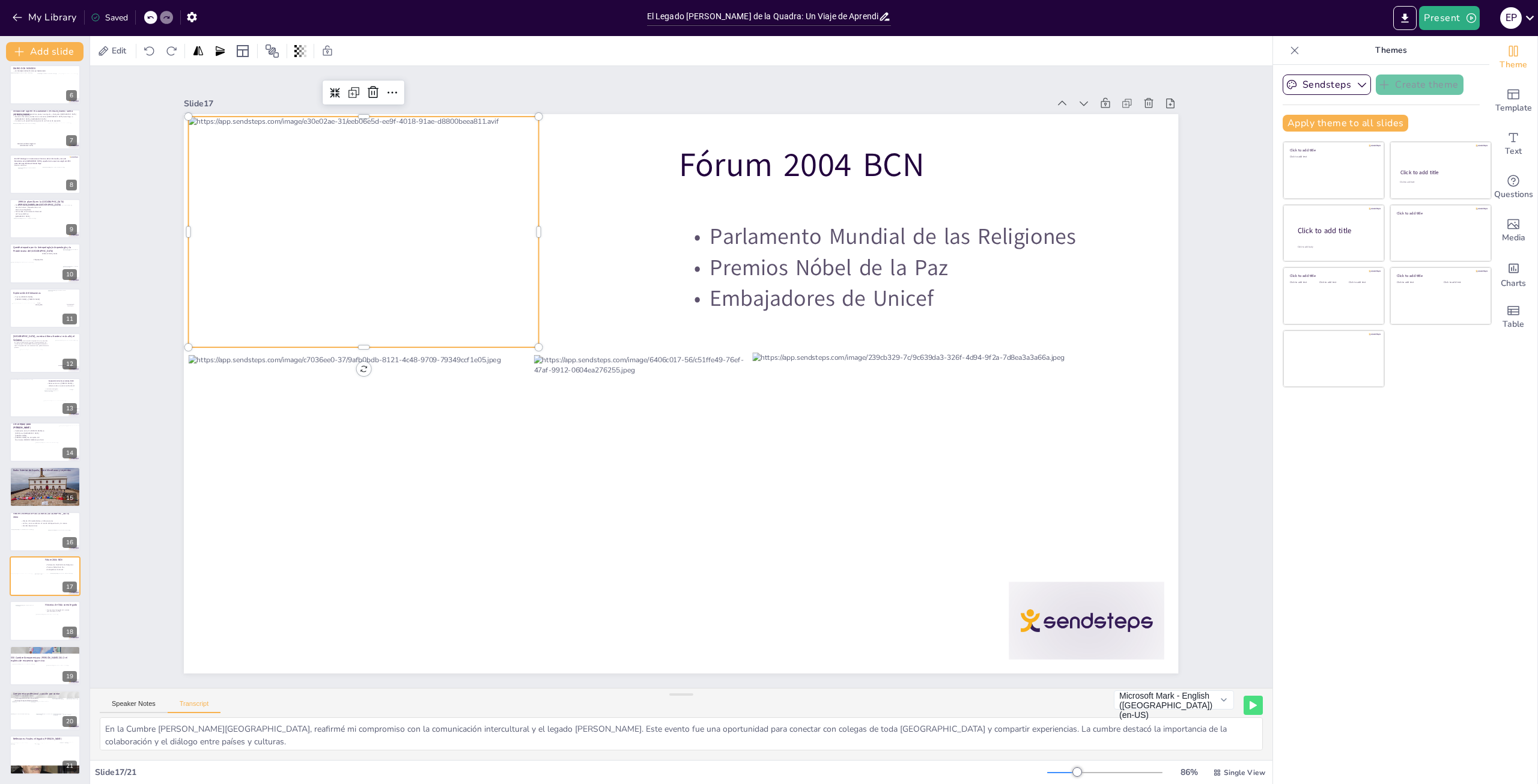
click at [238, 303] on div at bounding box center [363, 232] width 350 height 230
click at [260, 319] on div "Copy" at bounding box center [290, 320] width 60 height 12
click at [35, 607] on div at bounding box center [45, 620] width 72 height 41
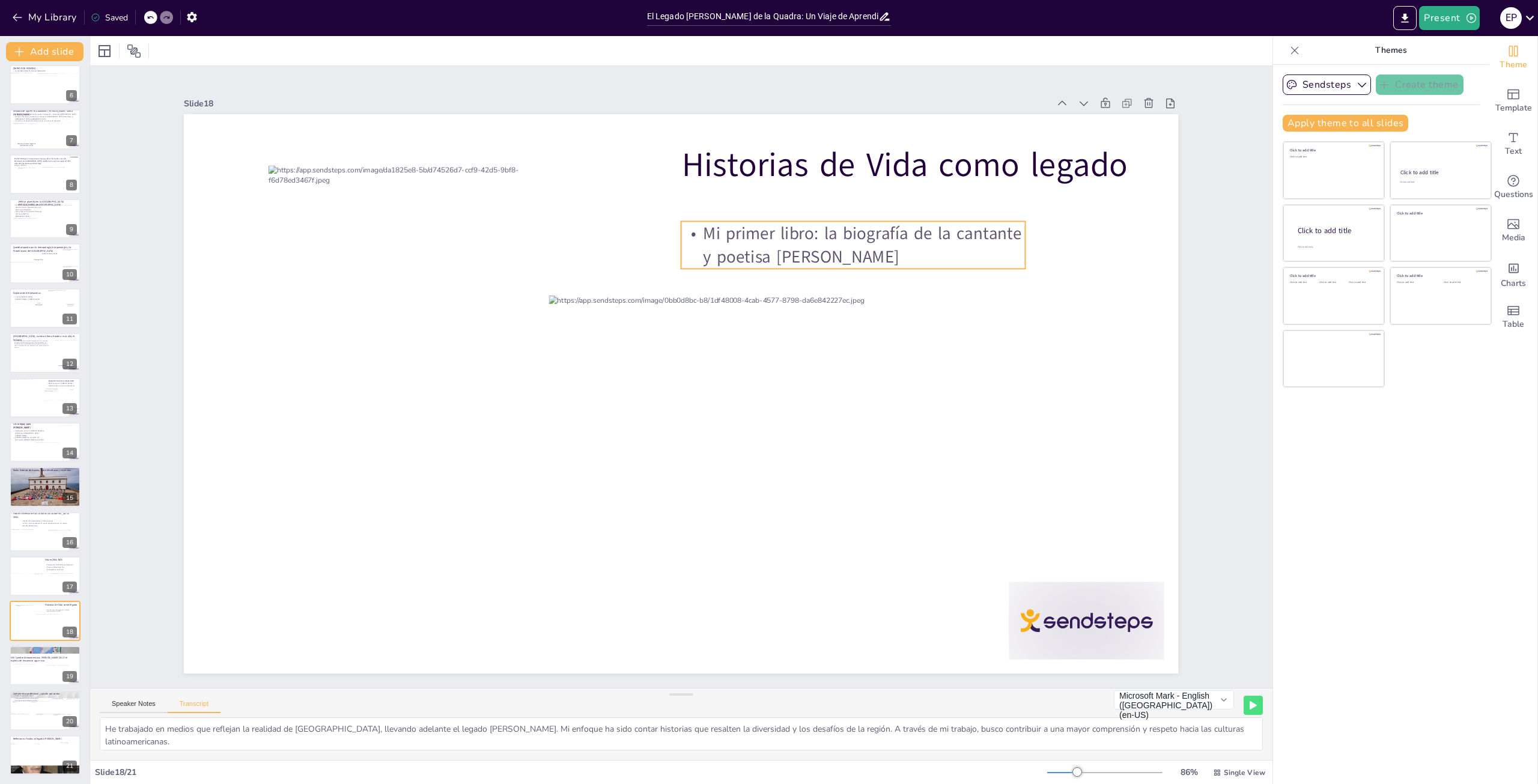
click at [694, 225] on p "Mi primer libro: la biografía de la cantante y poetisa [PERSON_NAME]" at bounding box center [854, 245] width 344 height 48
drag, startPoint x: 694, startPoint y: 225, endPoint x: 1003, endPoint y: 246, distance: 309.7
click at [1003, 246] on p "Mi primer libro: la biografía de la cantante y poetisa [PERSON_NAME]" at bounding box center [854, 245] width 344 height 48
copy p "Mi primer libro: la biografía de la cantante y poetisa [PERSON_NAME]"
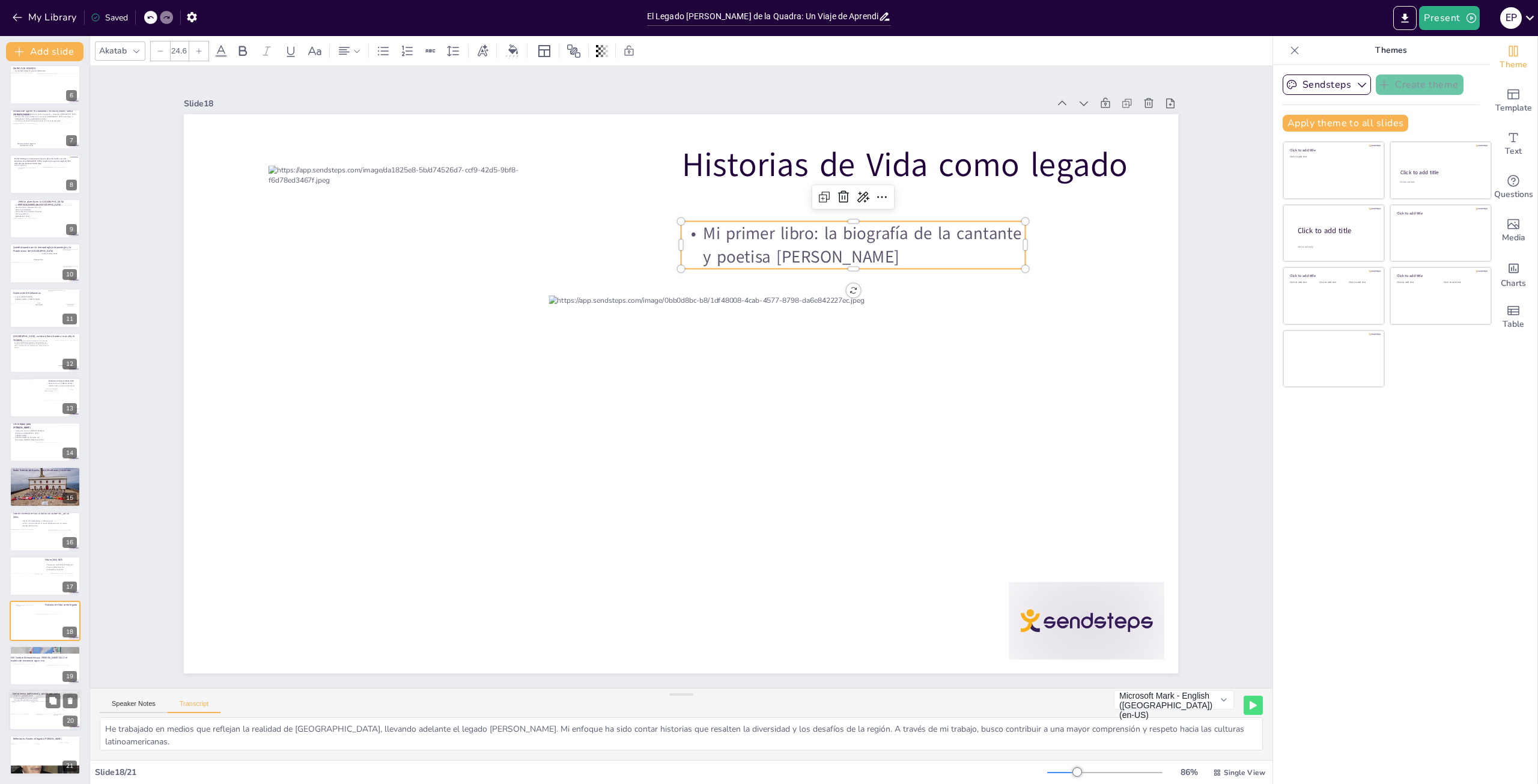
click at [40, 707] on div at bounding box center [41, 707] width 20 height 13
type textarea "Agradezco [PERSON_NAME] por su legado y a todos los que han contribuido a mi vi…"
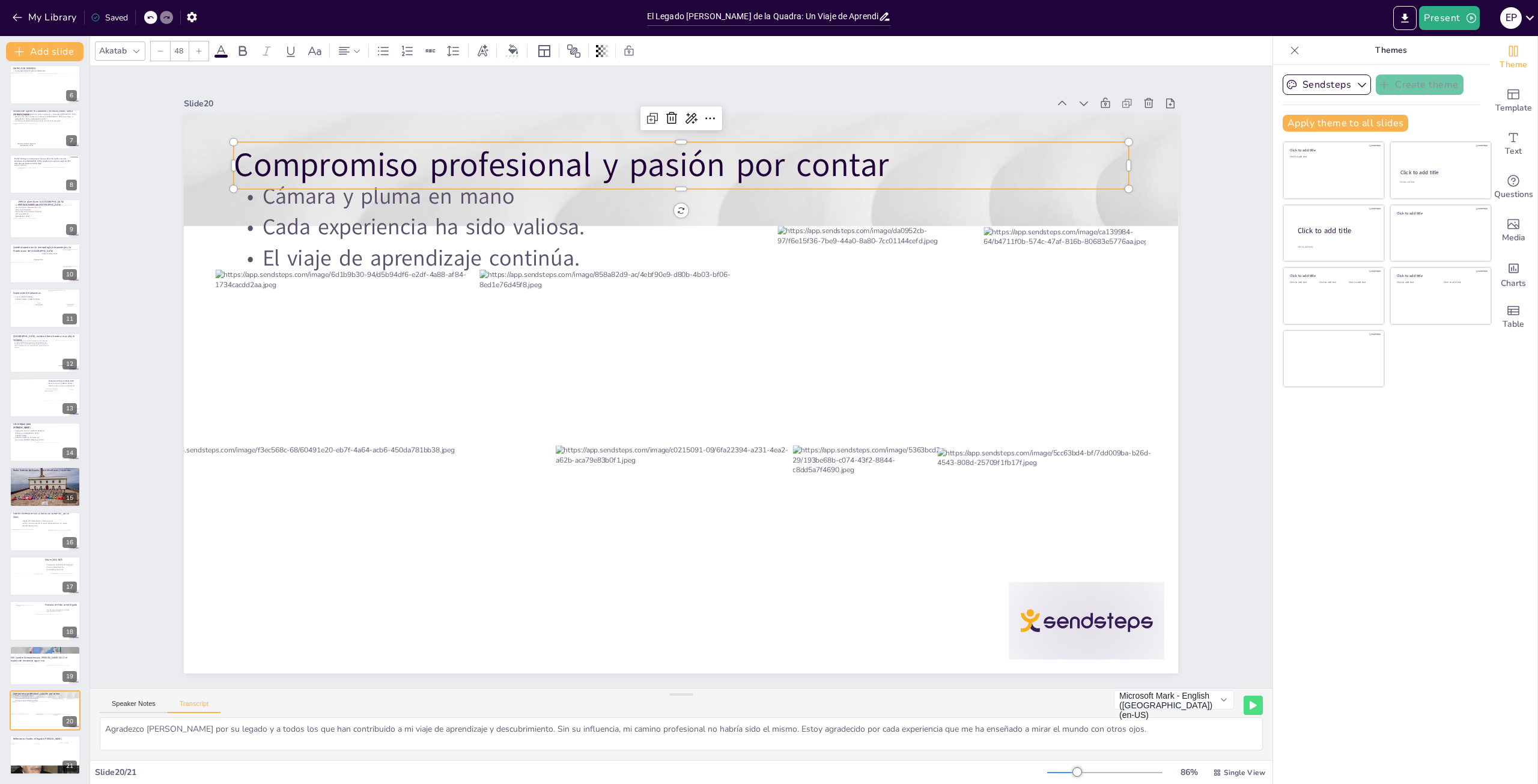
click at [876, 157] on p "Compromiso profesional y pasión por contar" at bounding box center [681, 165] width 895 height 46
click at [881, 157] on p "Compromiso profesional y pasión por contar" at bounding box center [681, 165] width 895 height 46
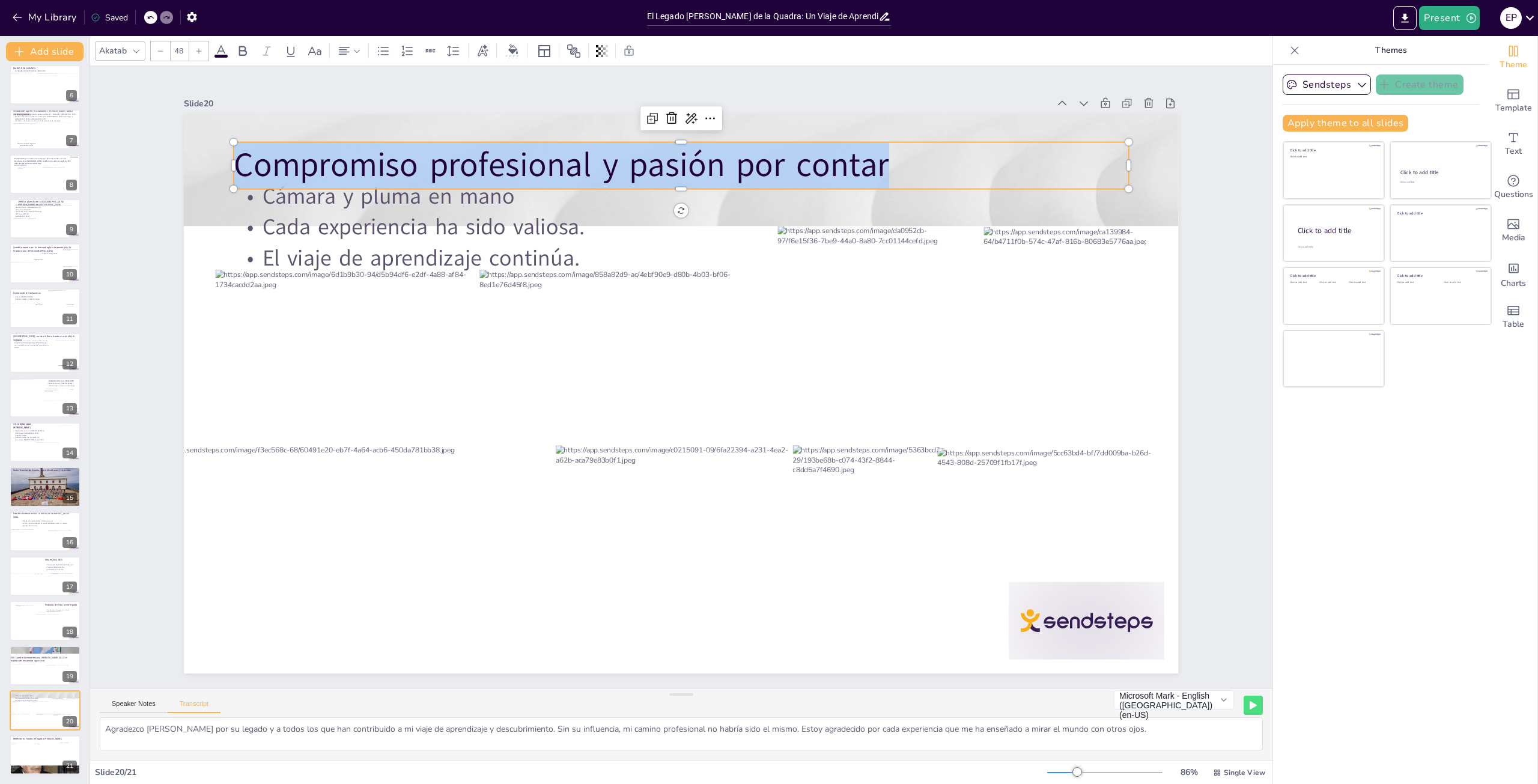
drag, startPoint x: 881, startPoint y: 157, endPoint x: 233, endPoint y: 150, distance: 648.0
click at [234, 150] on p "Compromiso profesional y pasión por contar" at bounding box center [681, 165] width 895 height 46
copy p "Compromiso profesional y pasión por contar"
type input "32"
click at [590, 250] on p "El viaje de aprendizaje continúa." at bounding box center [681, 258] width 895 height 31
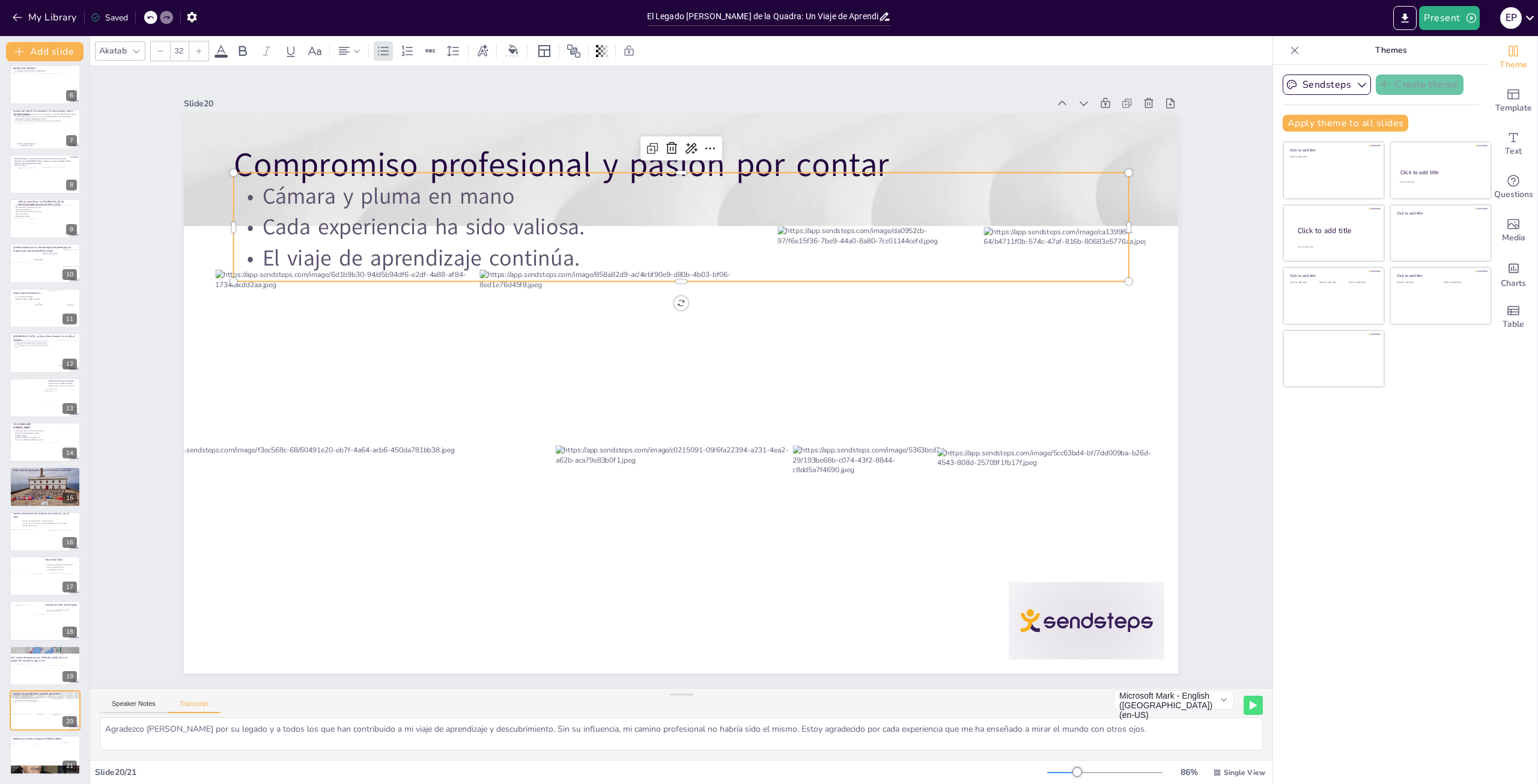
click at [590, 250] on p "El viaje de aprendizaje continúa." at bounding box center [681, 258] width 895 height 31
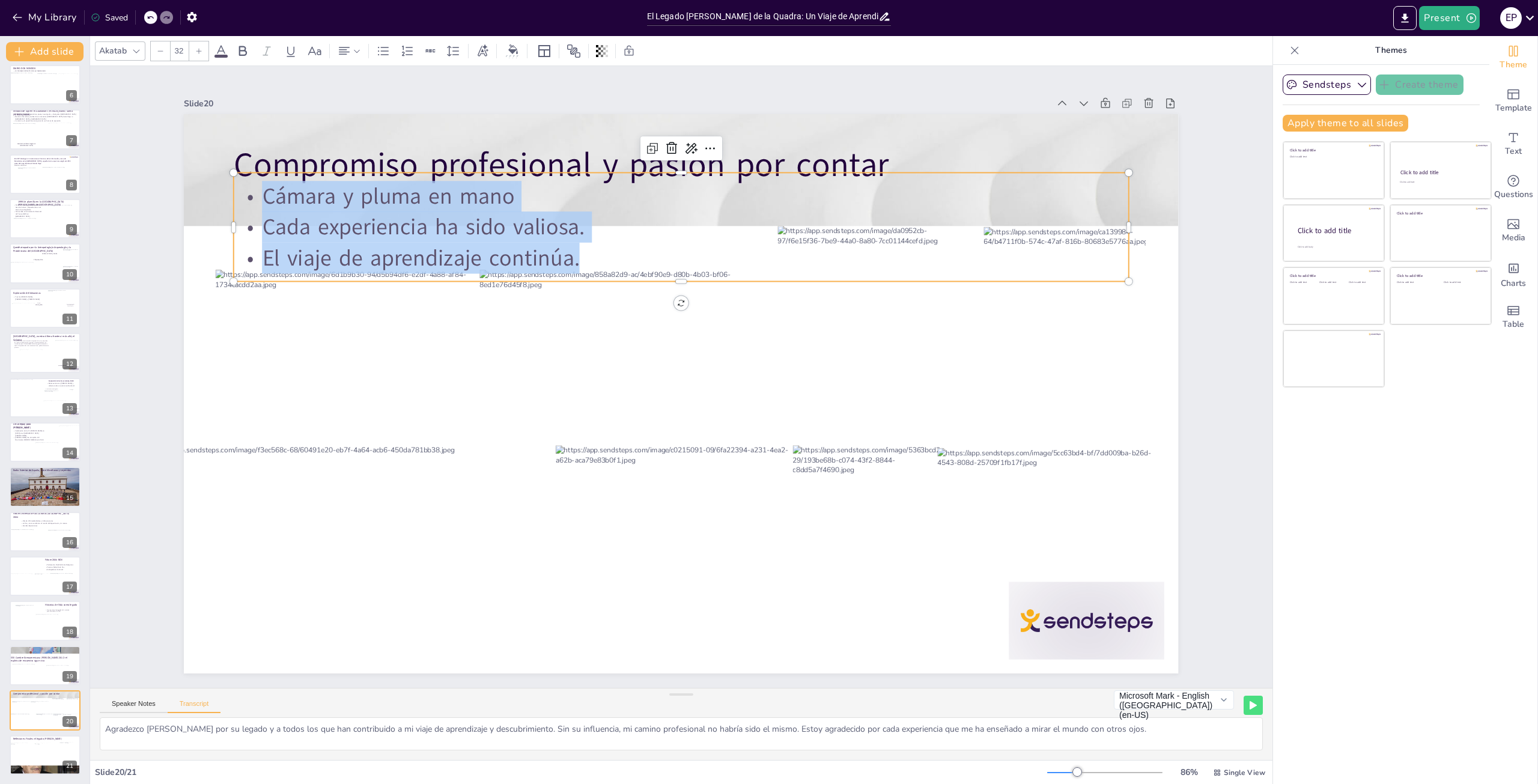
drag, startPoint x: 575, startPoint y: 255, endPoint x: 247, endPoint y: 190, distance: 334.4
click at [247, 190] on div "Cámara y pluma en mano Cada experiencia ha sido valiosa. El viaje de aprendizaj…" at bounding box center [681, 227] width 895 height 92
copy div "Cámara y pluma en mano Cada experiencia ha sido valiosa. El viaje de aprendizaj…"
click at [42, 732] on div "El influjo [PERSON_NAME]: de Expedicionario a Relator de Historias GRACIAS [PER…" at bounding box center [45, 308] width 90 height 933
click at [38, 710] on div at bounding box center [41, 707] width 20 height 13
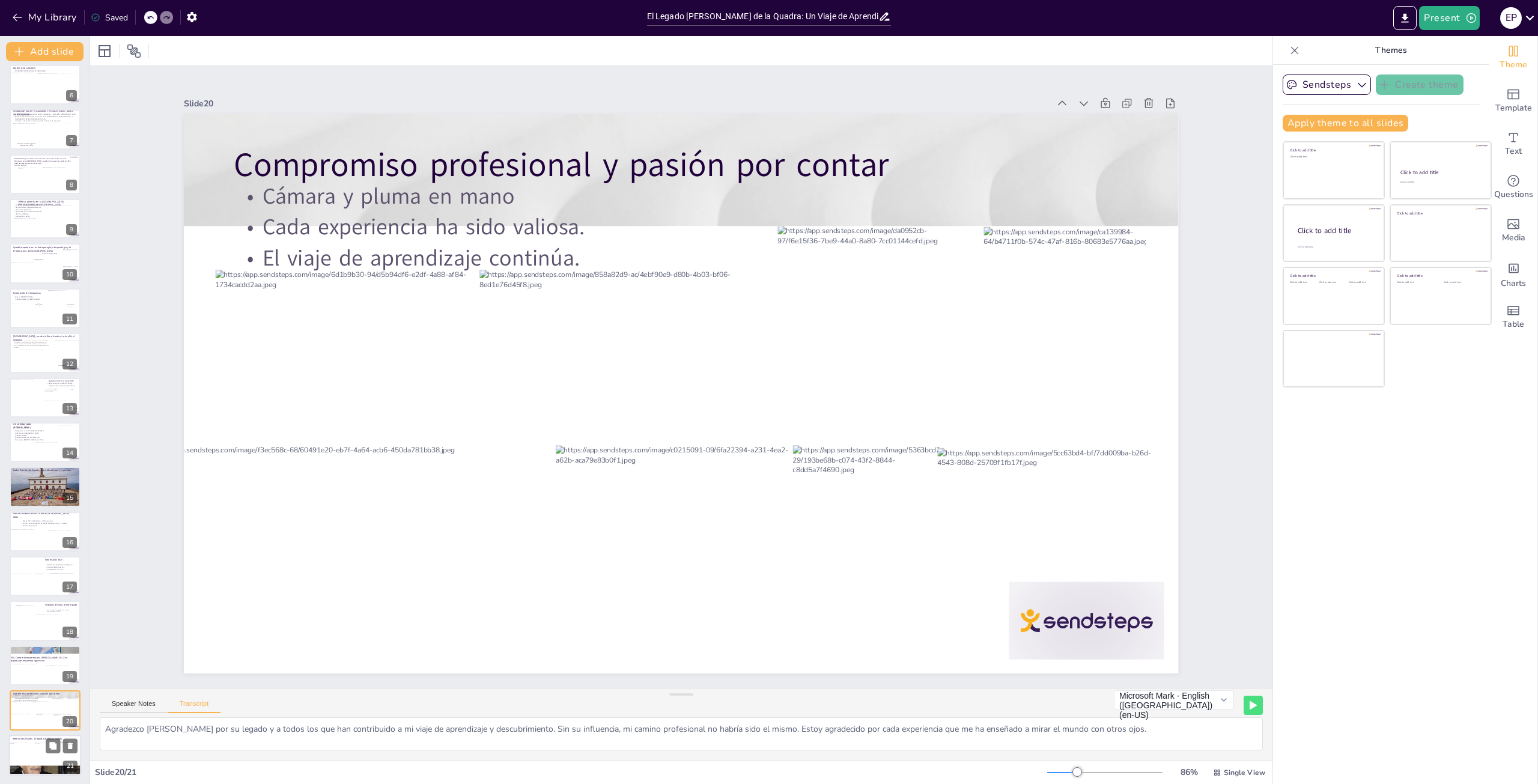
click at [35, 756] on div at bounding box center [45, 750] width 22 height 16
type textarea "La aventura no es solo desplazarse, sino también un compromiso con el conocimie…"
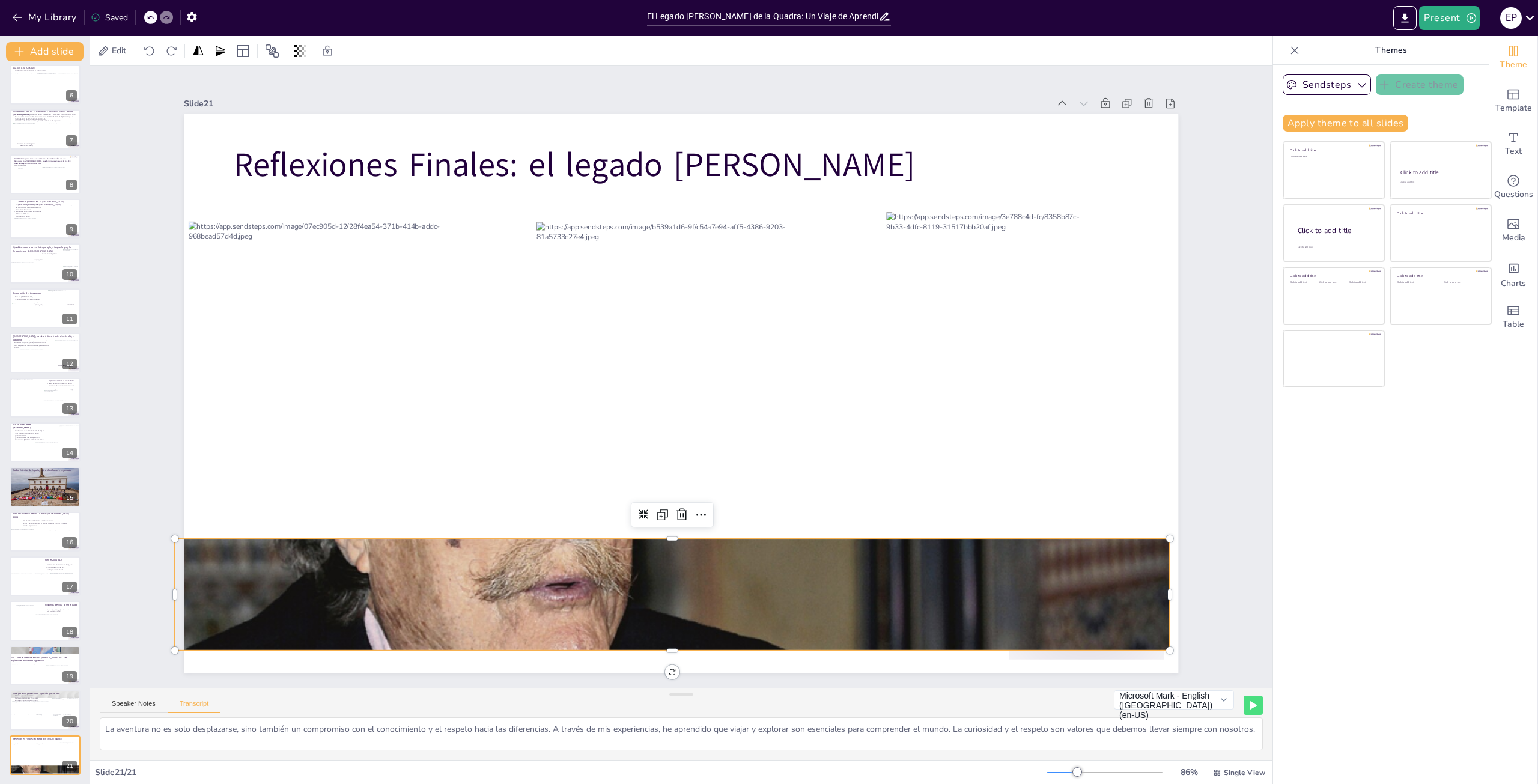
click at [688, 572] on div at bounding box center [672, 595] width 994 height 484
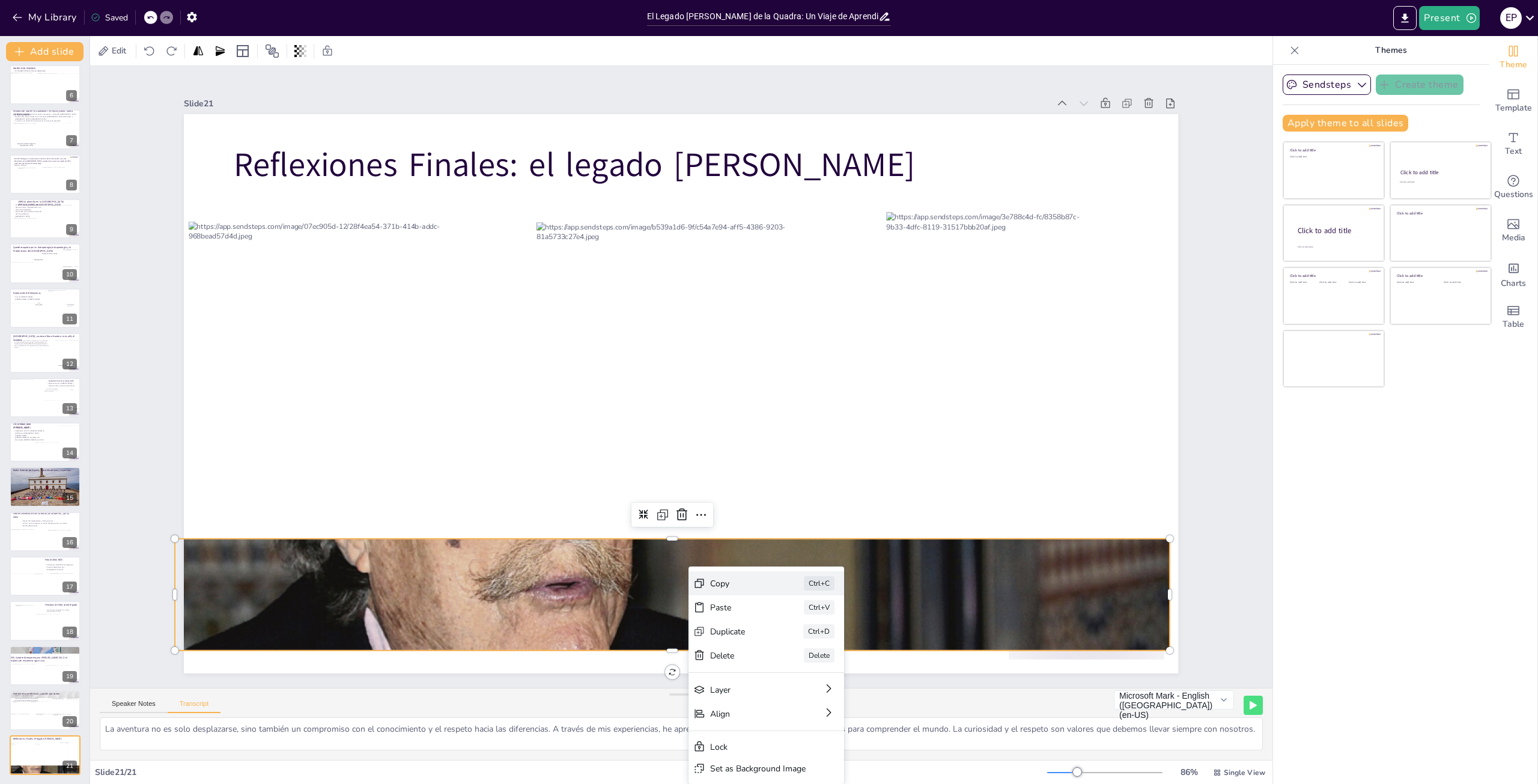
click at [701, 582] on icon at bounding box center [700, 584] width 9 height 9
